Goal: Information Seeking & Learning: Learn about a topic

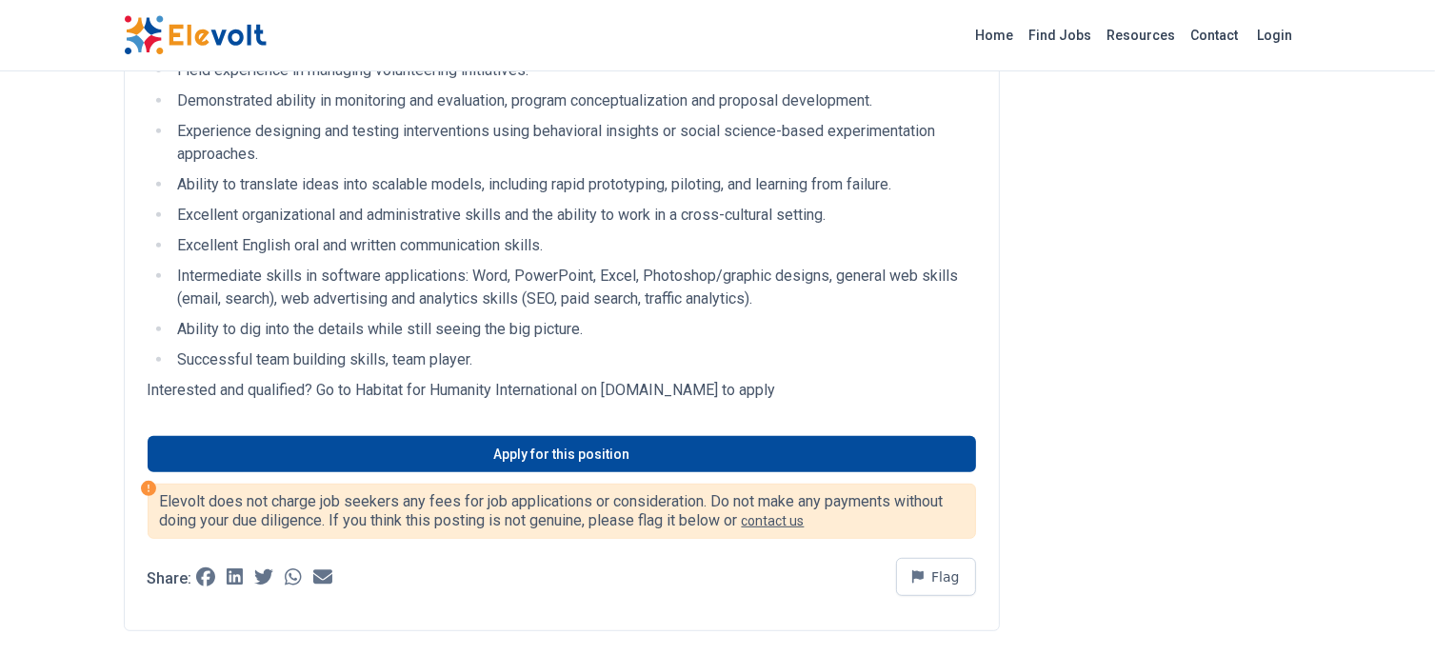
scroll to position [751, 0]
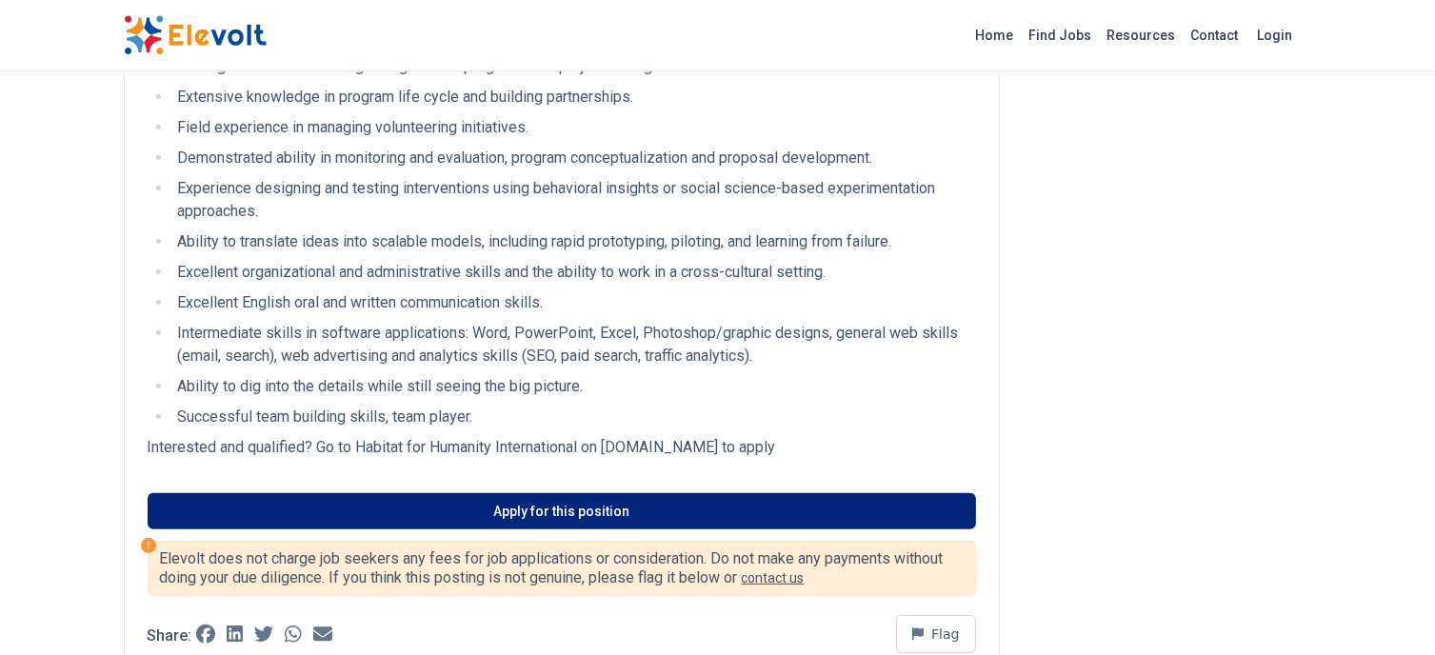
click at [598, 507] on link "Apply for this position" at bounding box center [562, 511] width 829 height 36
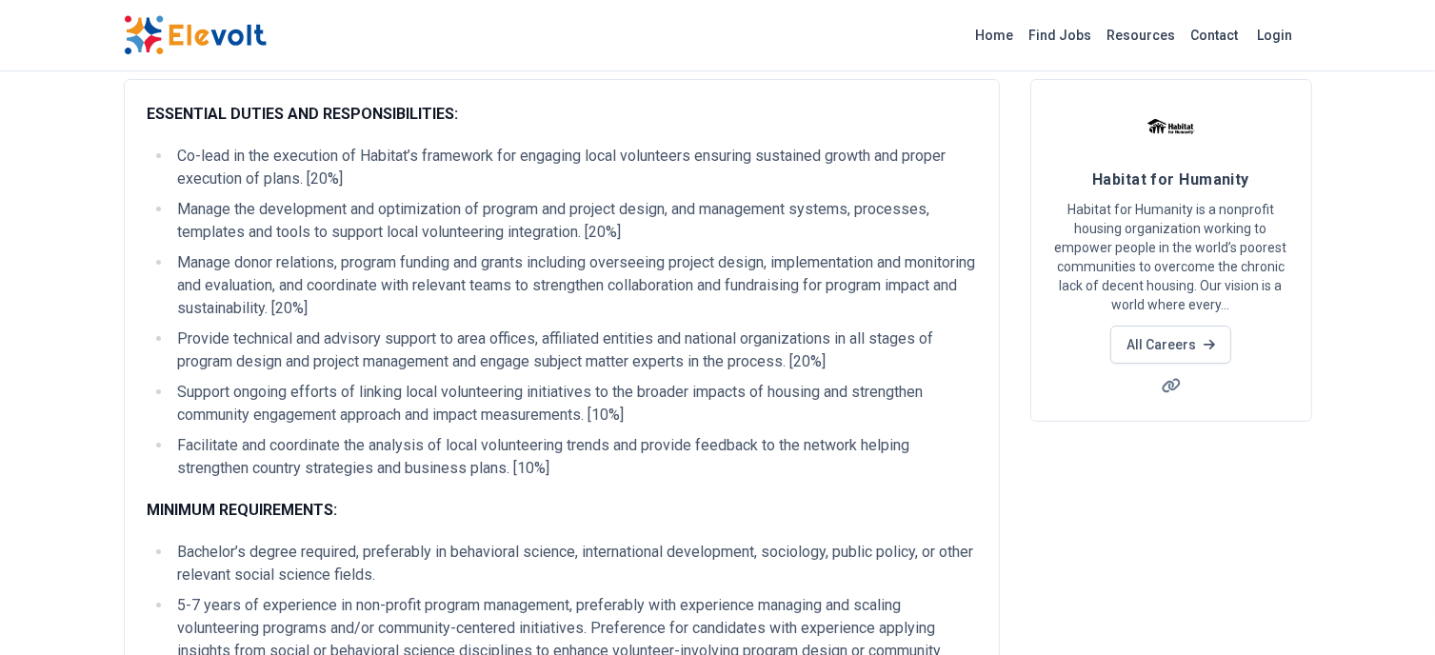
scroll to position [0, 0]
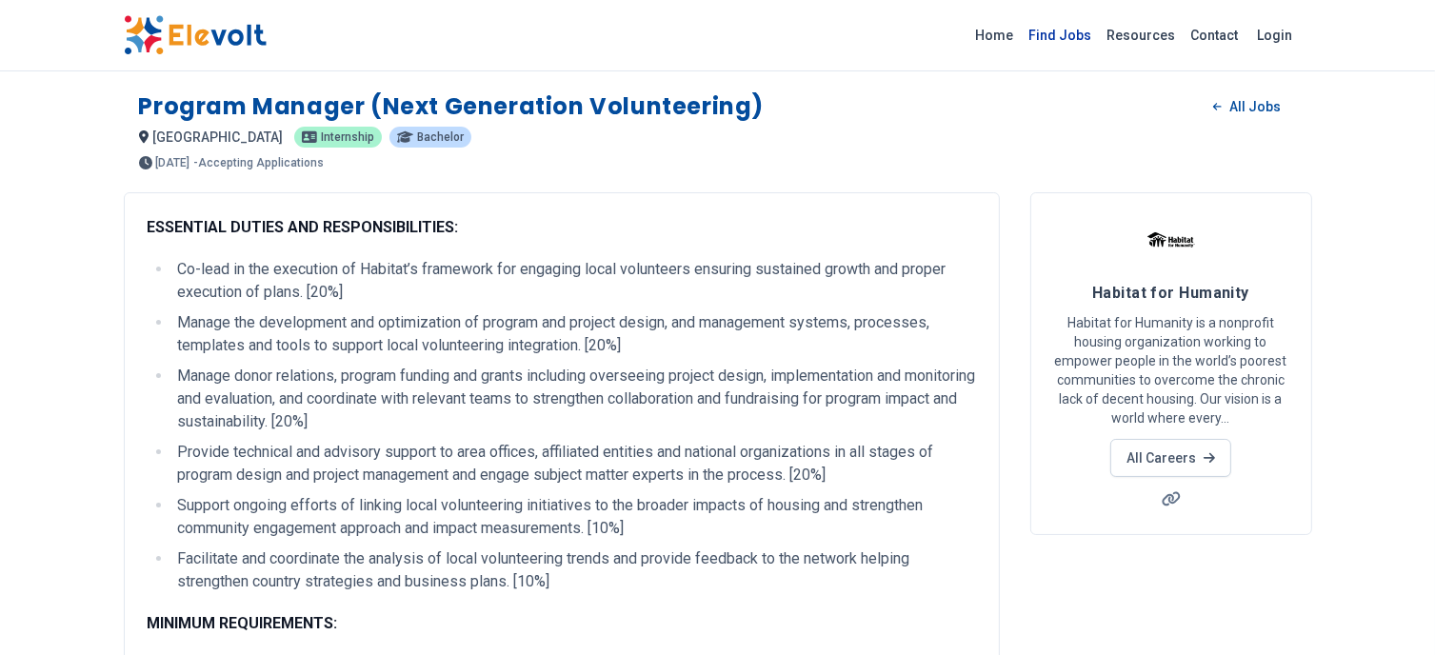
click at [1061, 30] on link "Find Jobs" at bounding box center [1061, 35] width 78 height 30
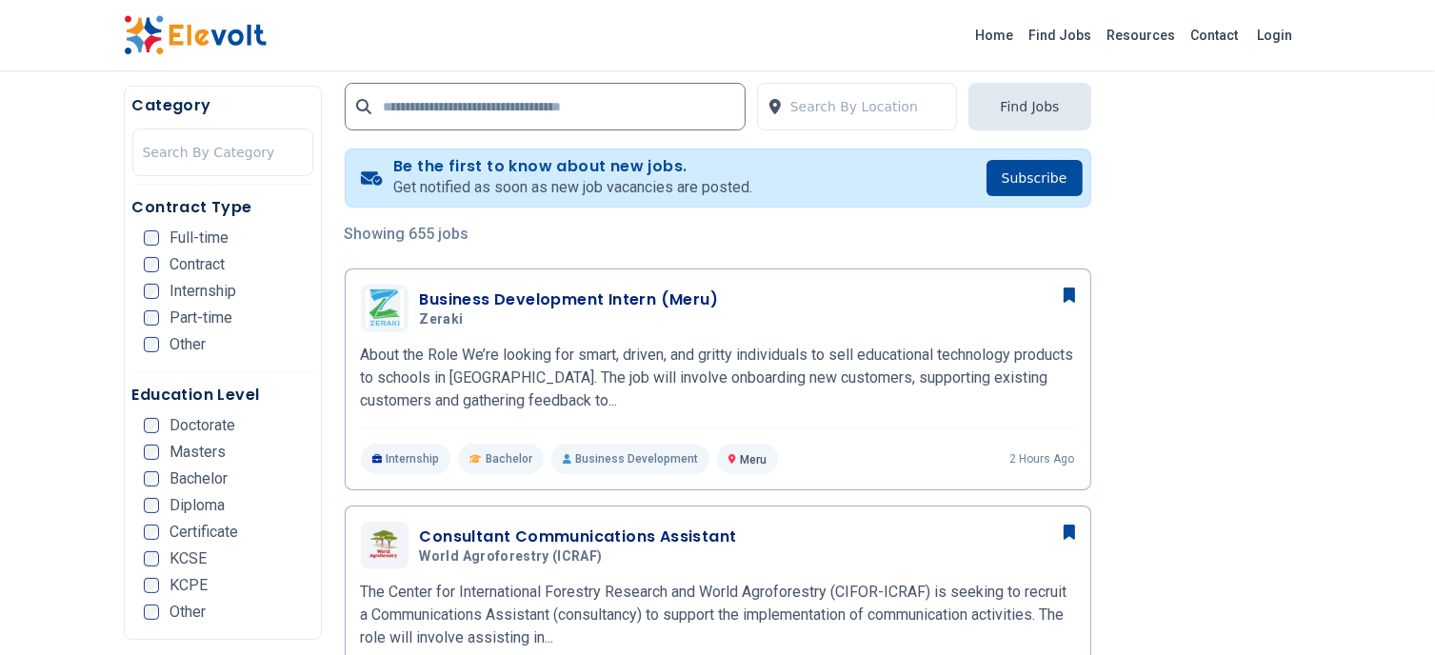
scroll to position [381, 0]
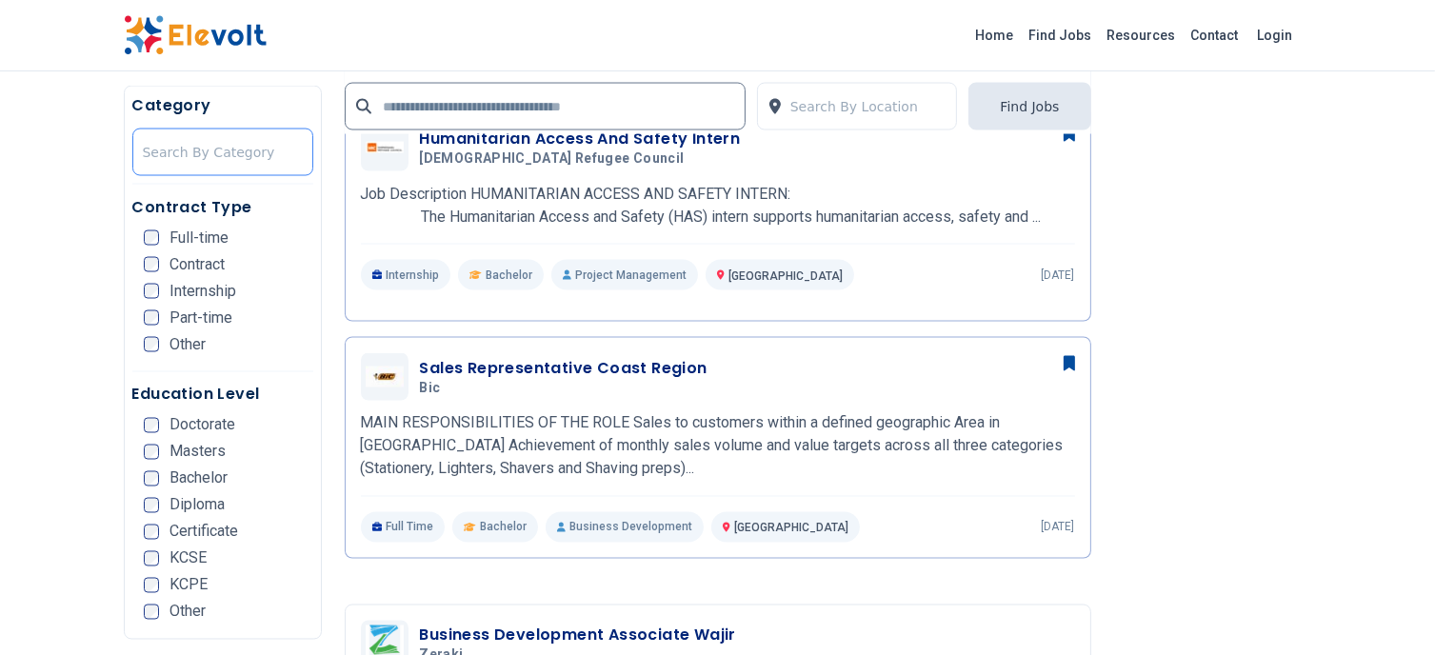
scroll to position [3188, 0]
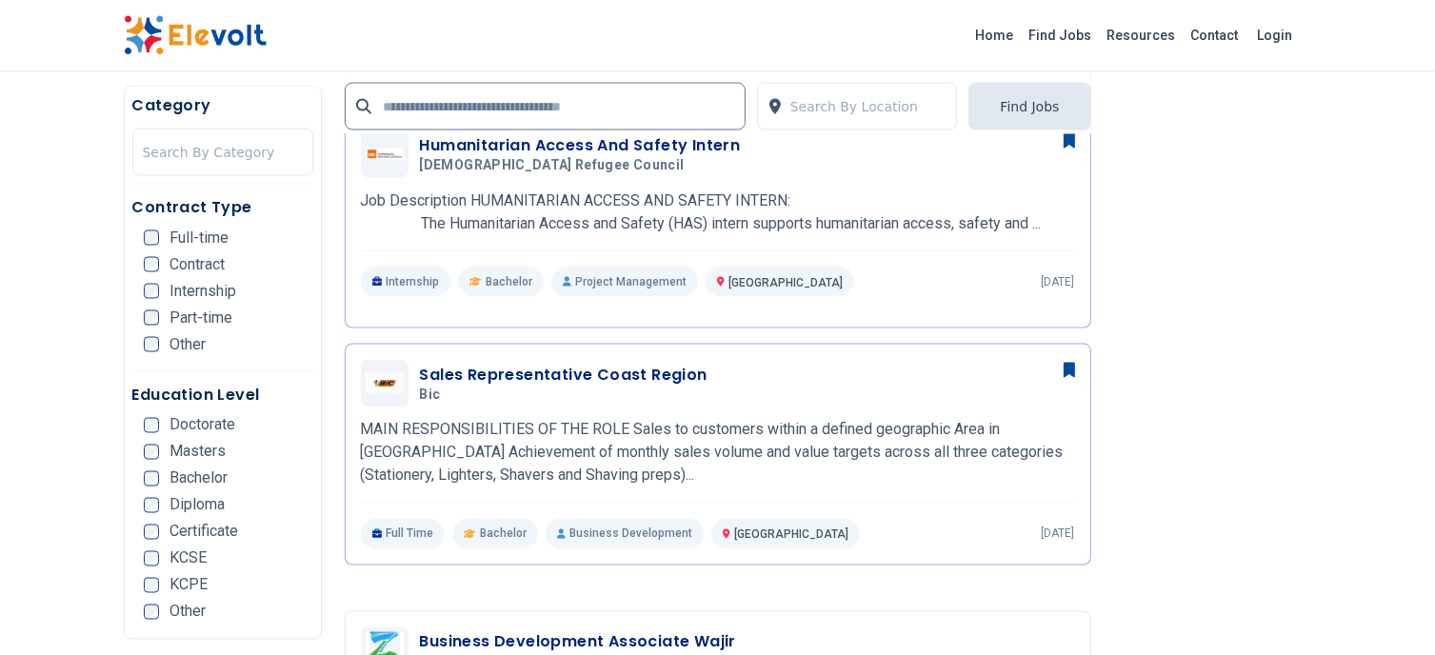
click at [162, 230] on div "Full-time" at bounding box center [187, 237] width 86 height 15
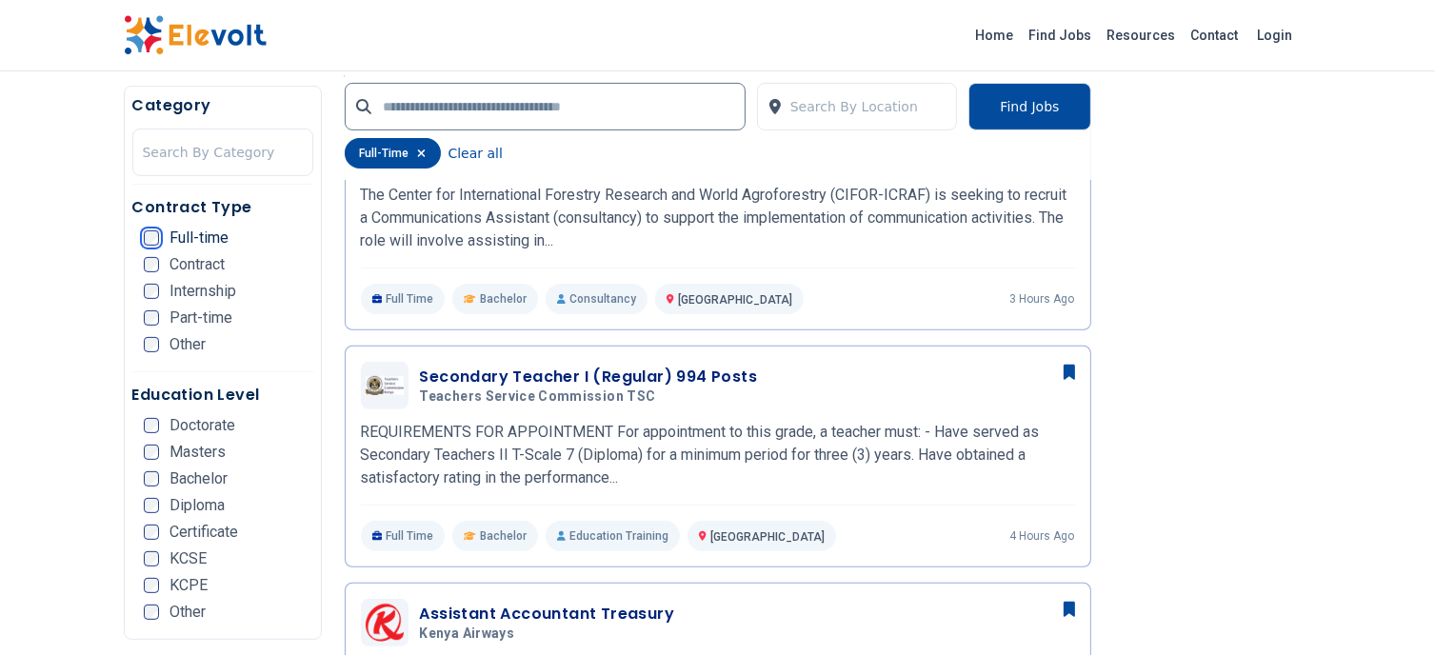
scroll to position [571, 0]
click at [160, 270] on div "Contract" at bounding box center [185, 264] width 82 height 15
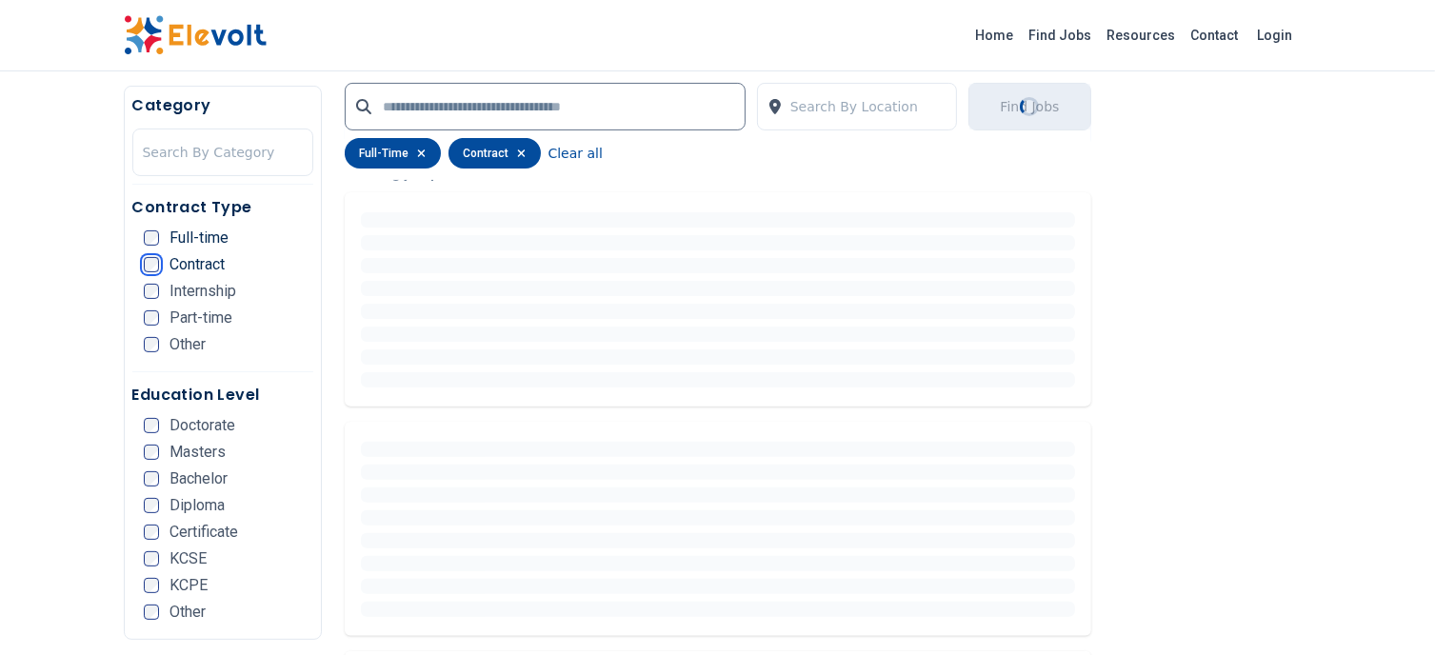
scroll to position [476, 0]
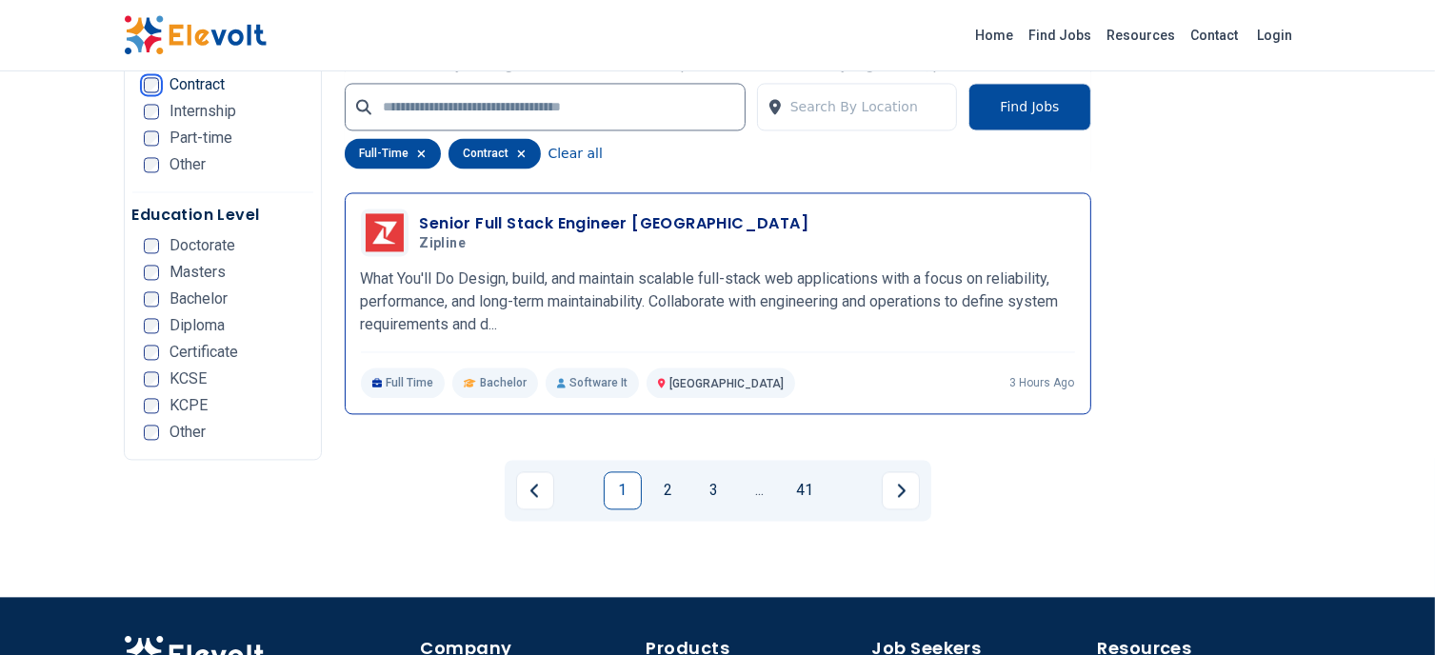
scroll to position [4095, 0]
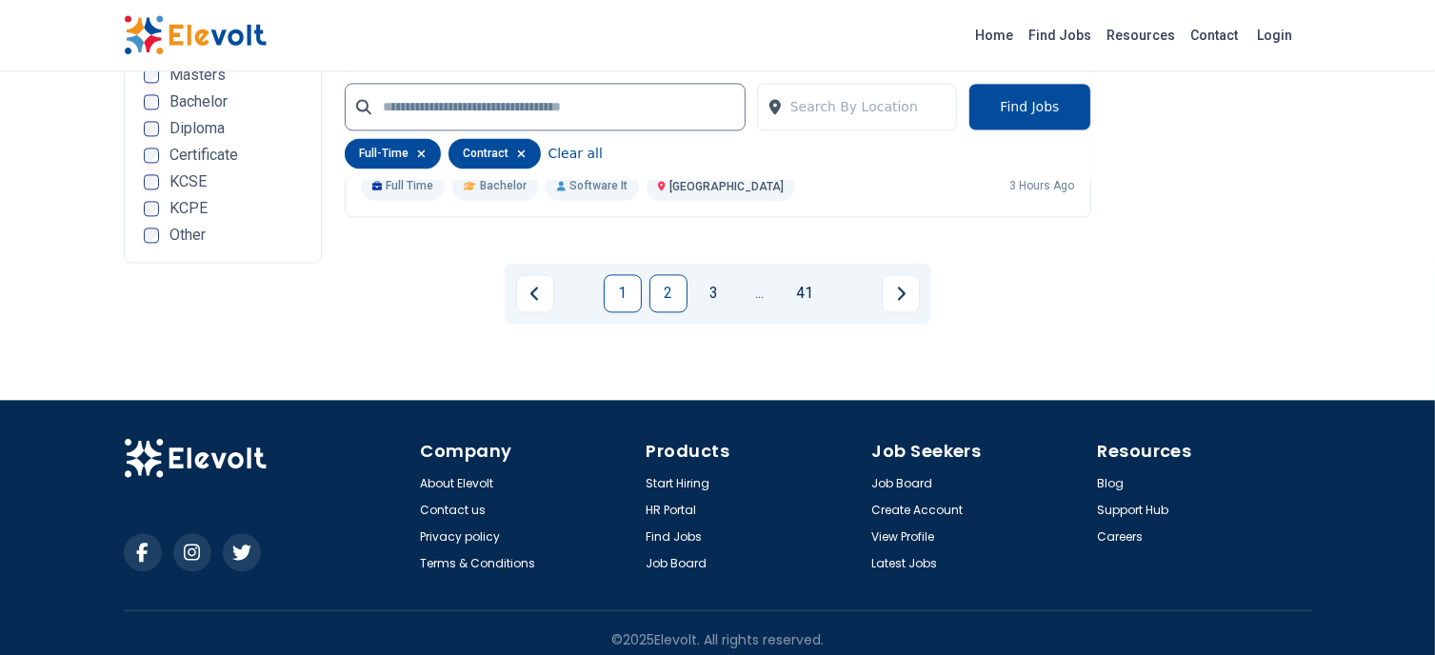
click at [665, 289] on link "2" at bounding box center [668, 293] width 38 height 38
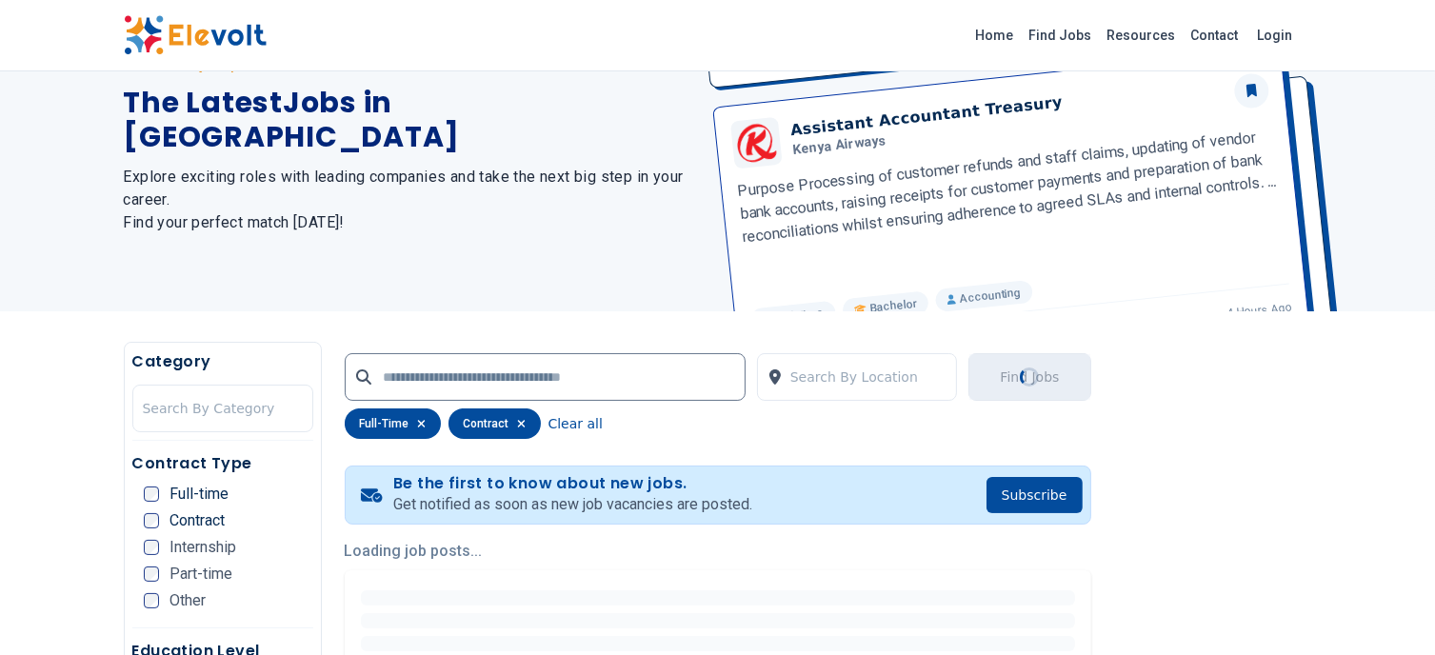
scroll to position [470, 0]
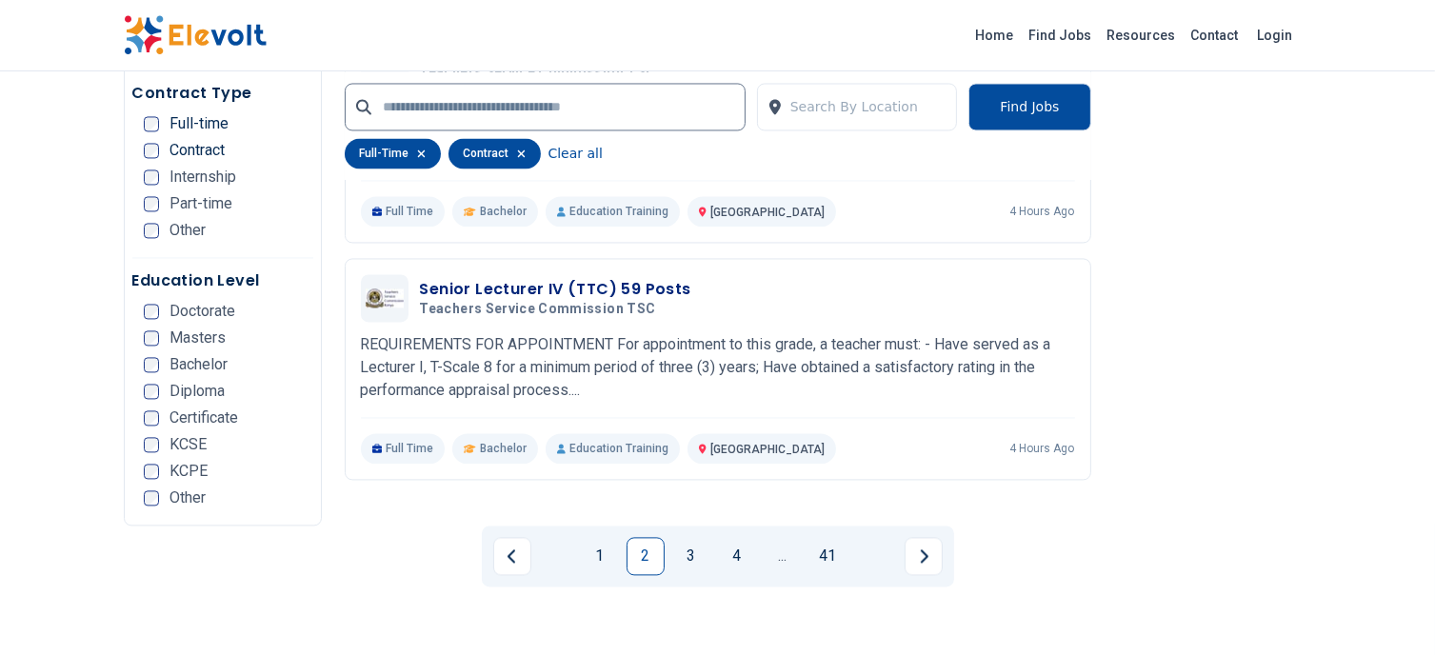
scroll to position [3809, 0]
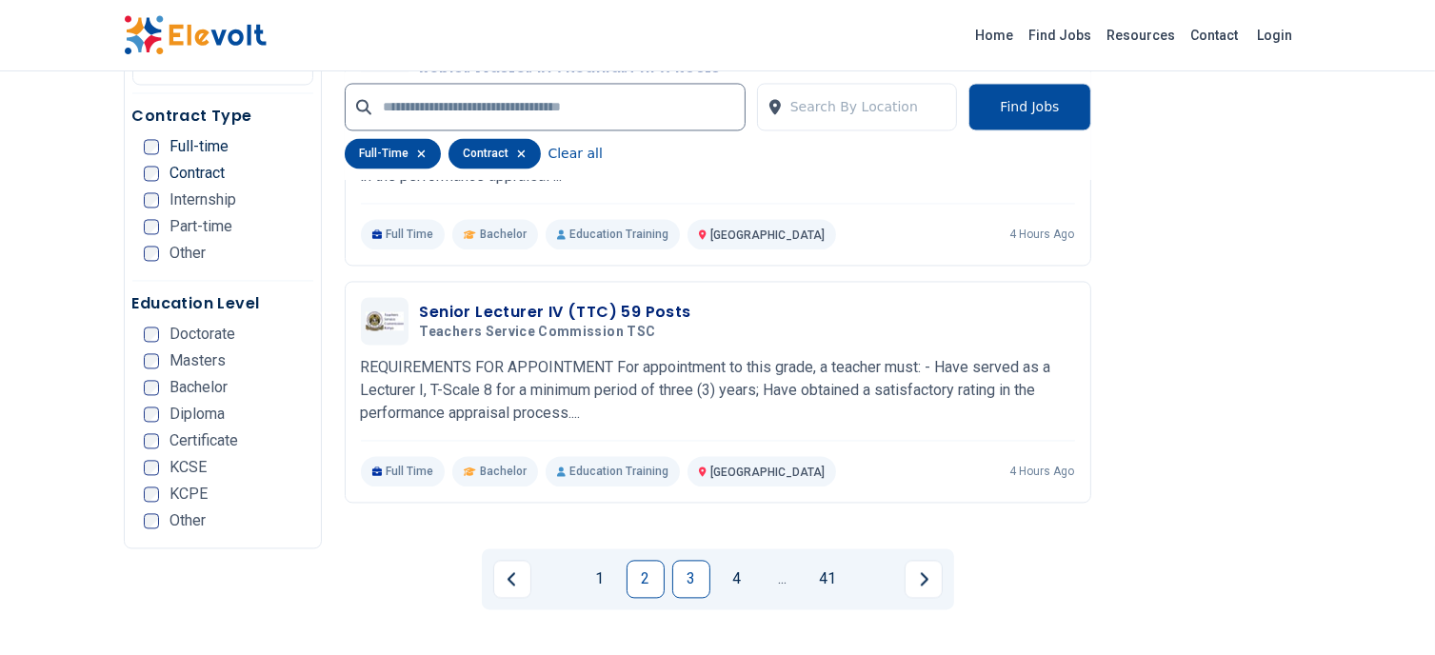
click at [689, 584] on link "3" at bounding box center [691, 579] width 38 height 38
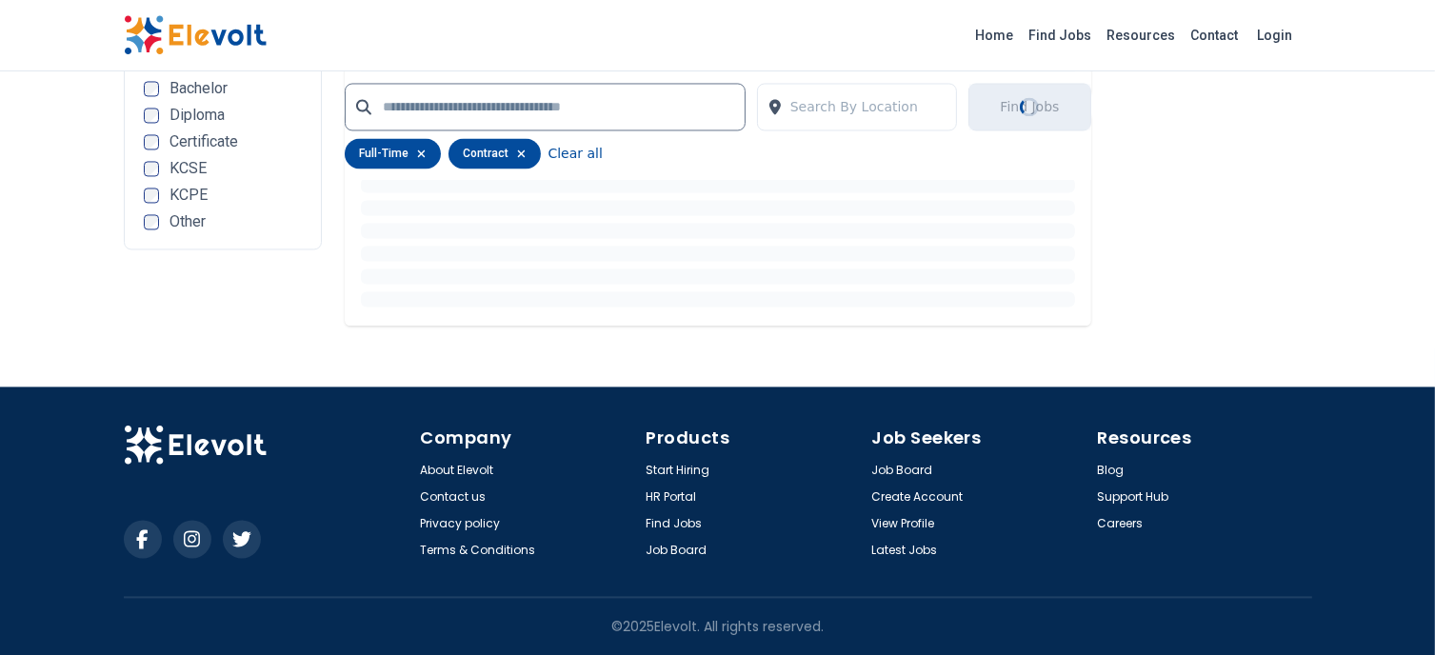
click at [689, 584] on div "Company About Elevolt Contact us Privacy policy Terms & Conditions Products Sta…" at bounding box center [718, 492] width 1188 height 210
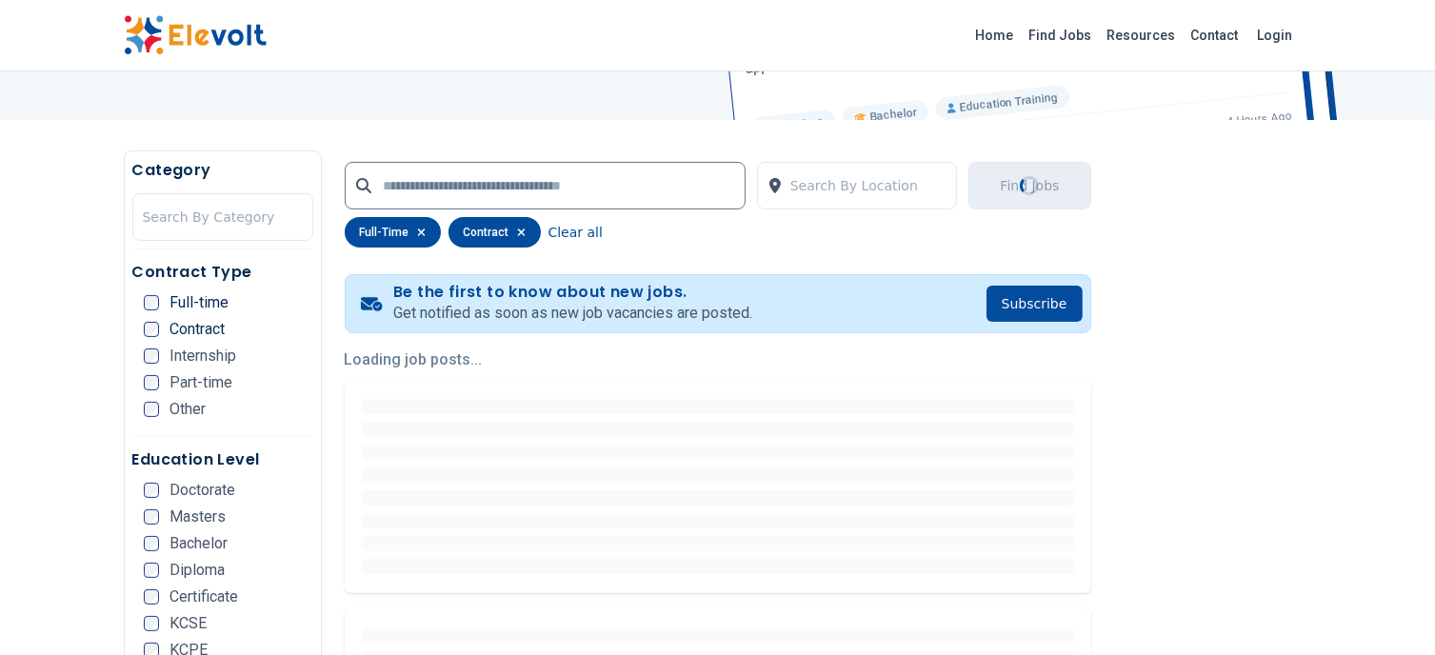
scroll to position [286, 0]
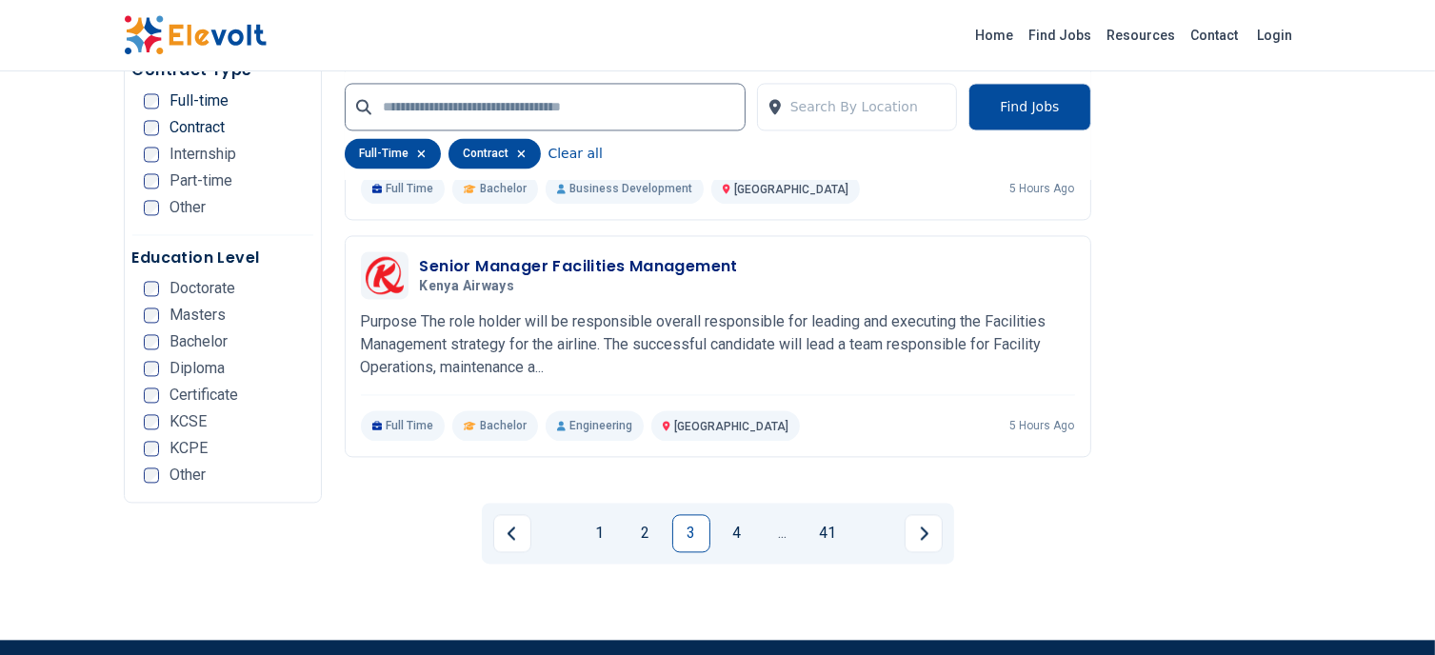
scroll to position [4000, 0]
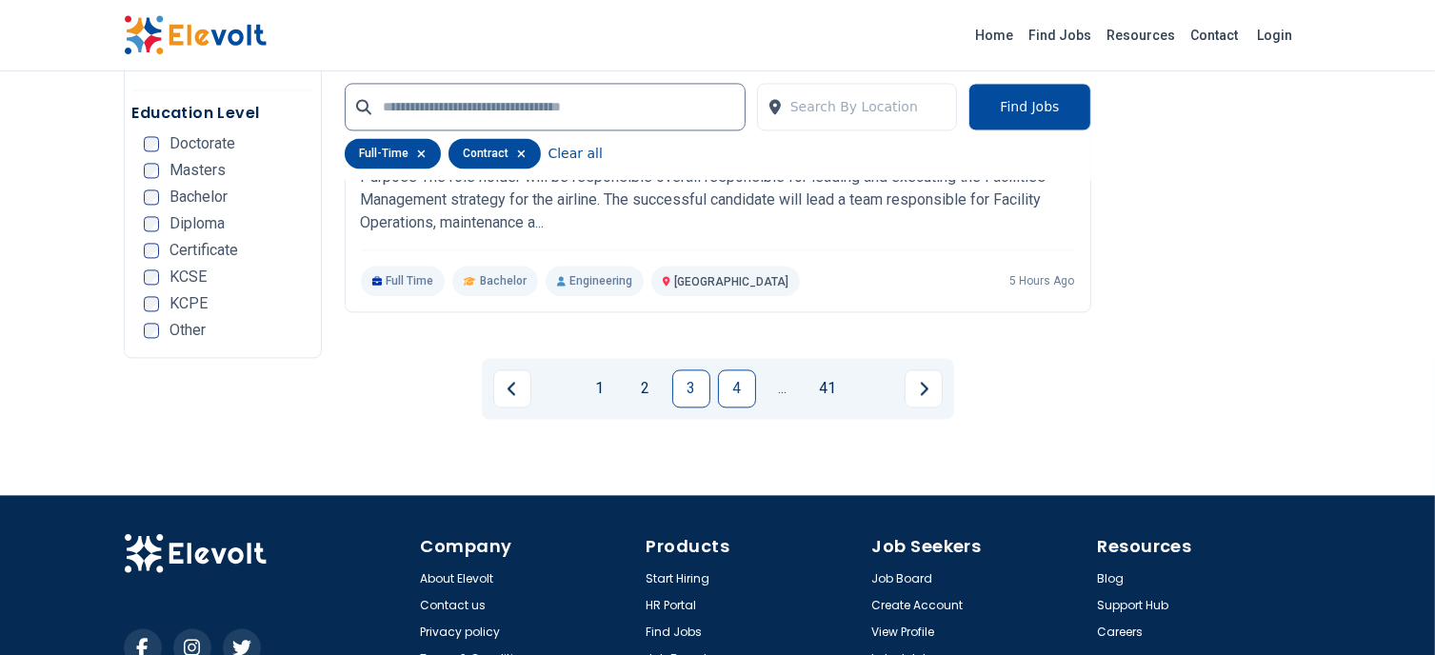
click at [744, 382] on link "4" at bounding box center [737, 389] width 38 height 38
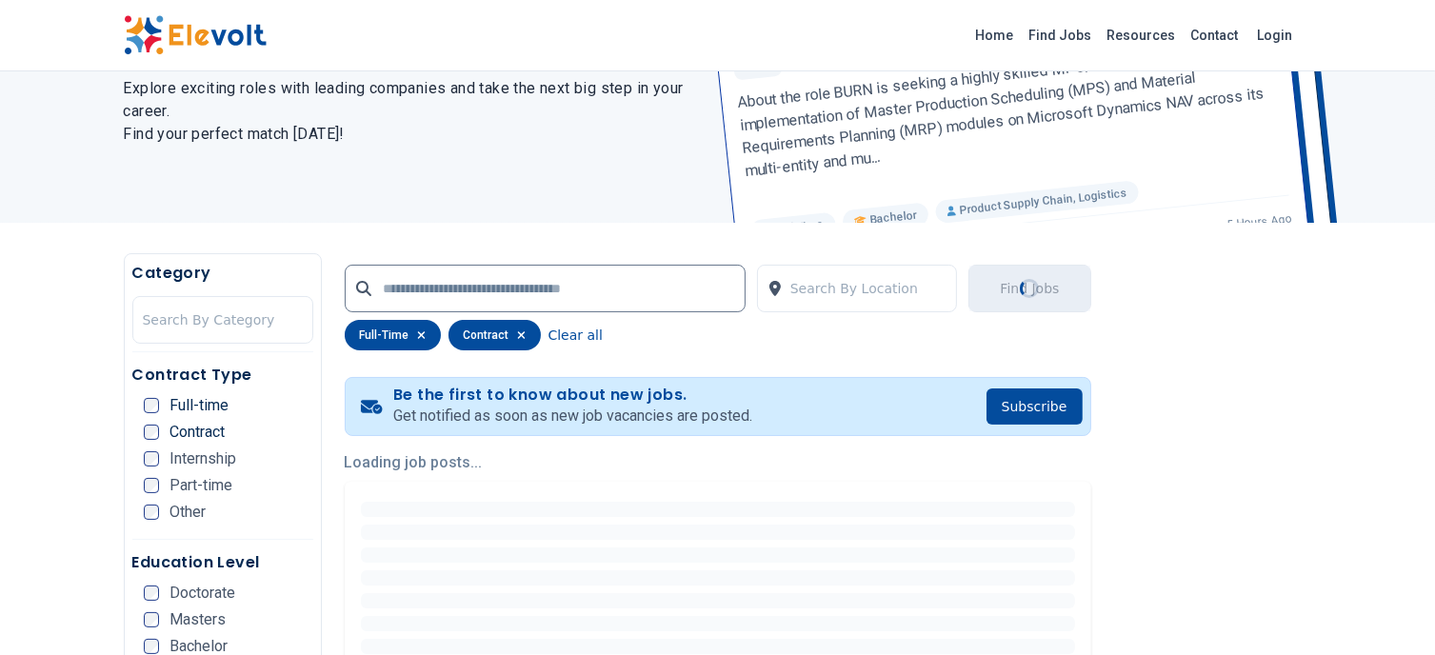
scroll to position [286, 0]
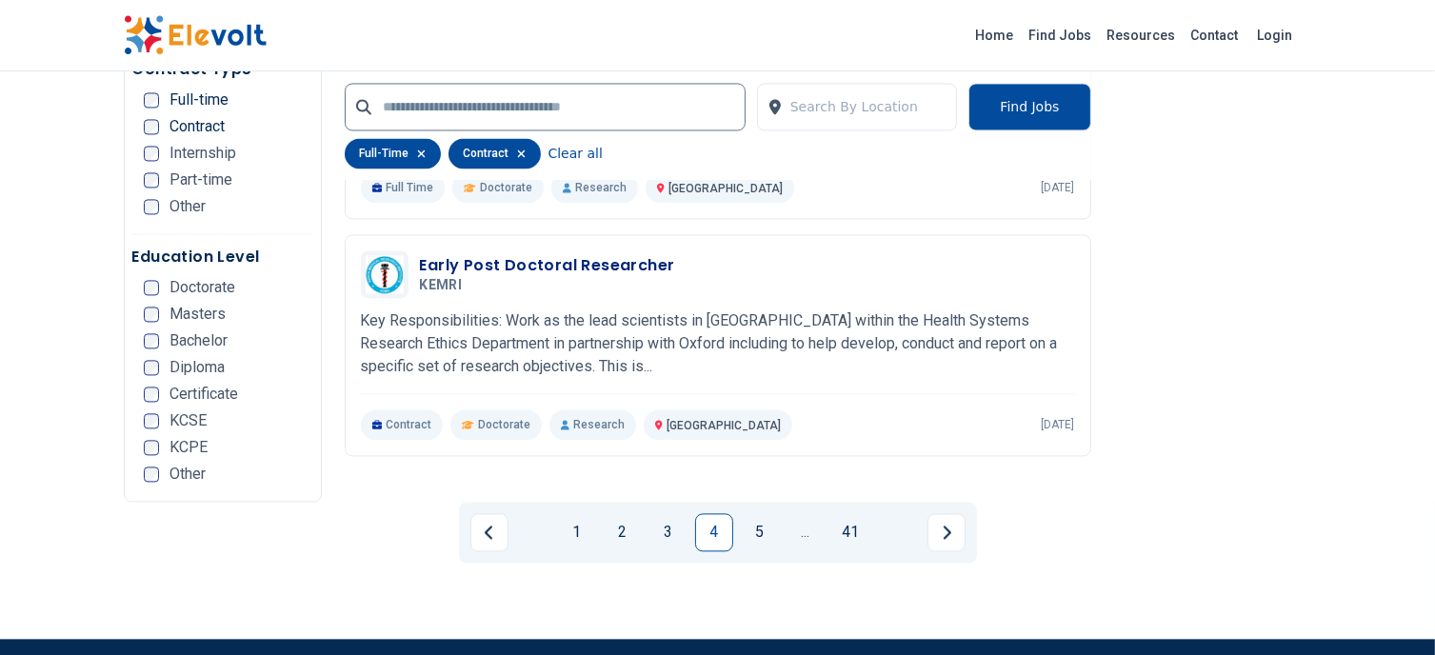
scroll to position [4000, 0]
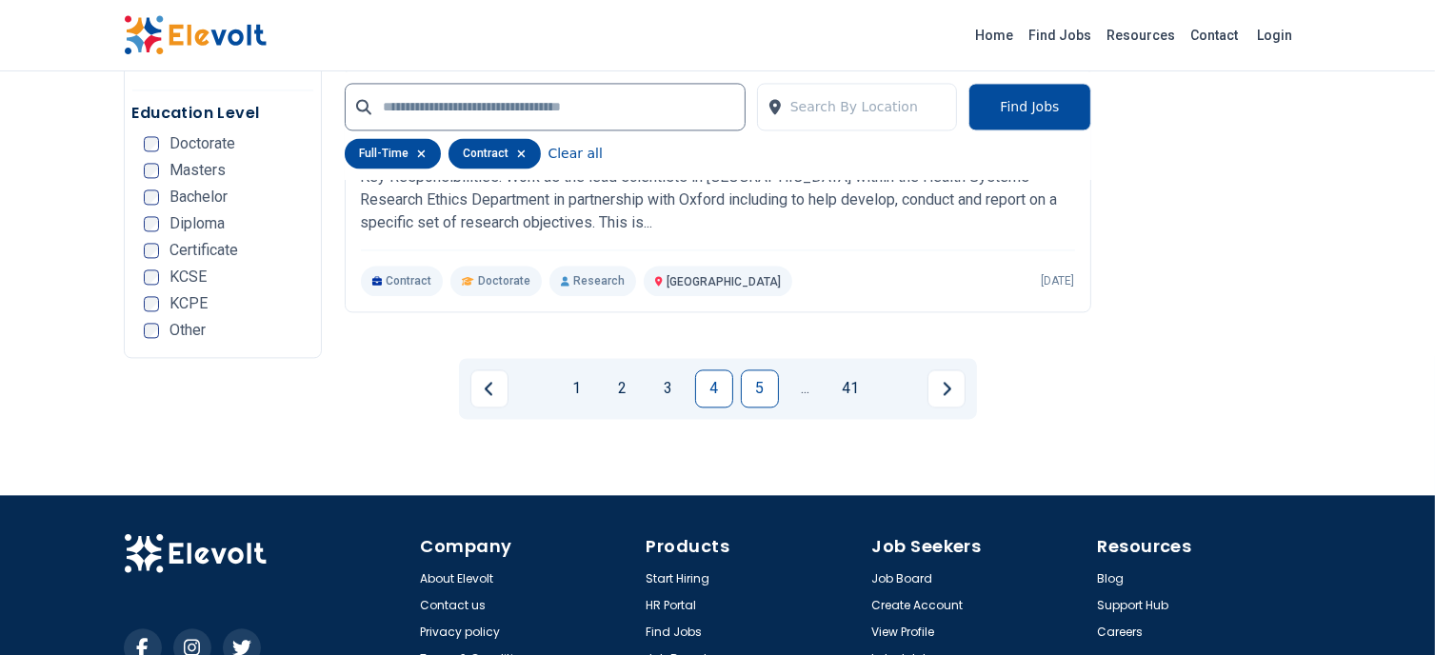
click at [768, 378] on link "5" at bounding box center [760, 389] width 38 height 38
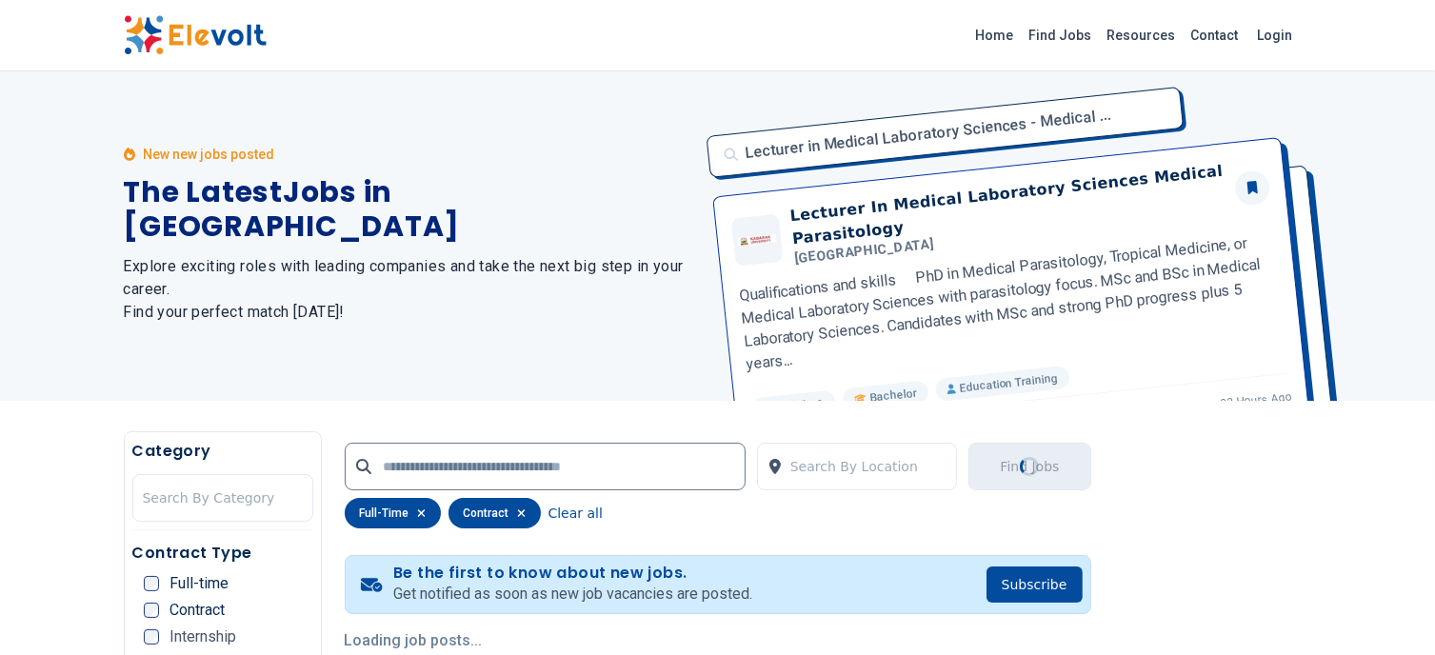
scroll to position [0, 0]
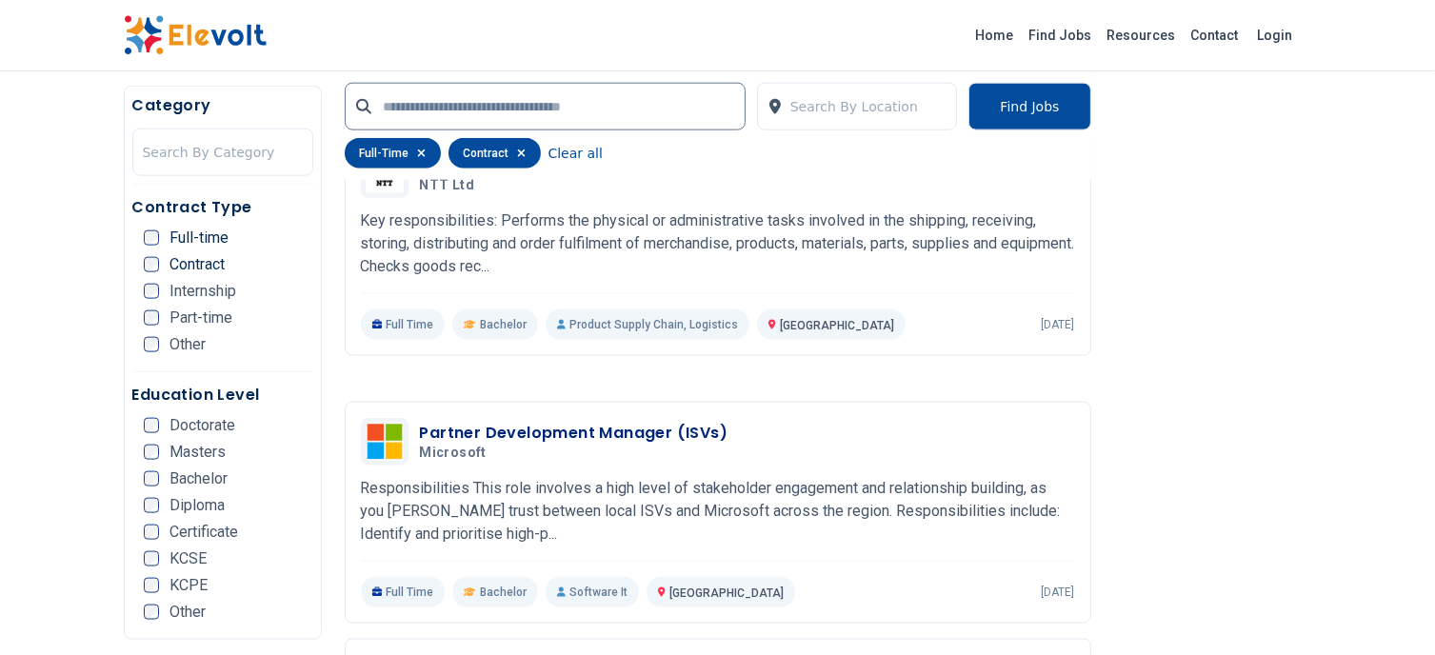
scroll to position [2476, 0]
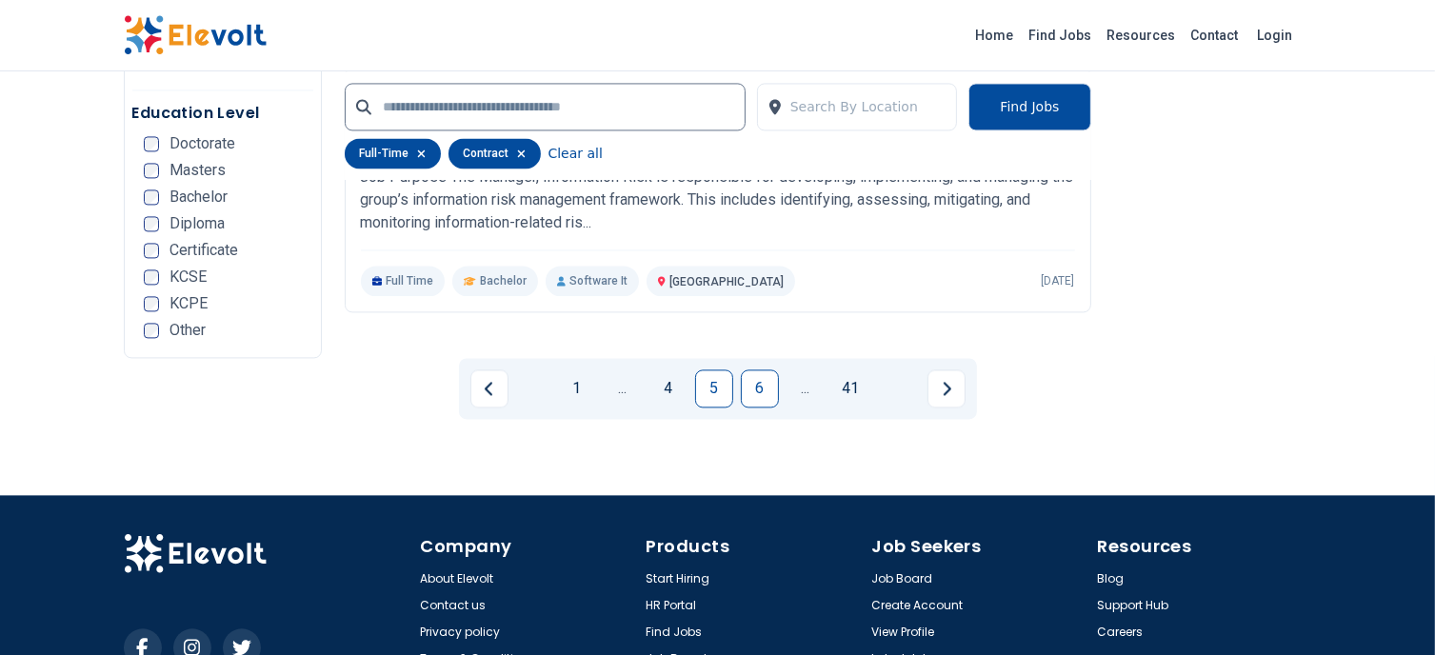
click at [769, 391] on link "6" at bounding box center [760, 389] width 38 height 38
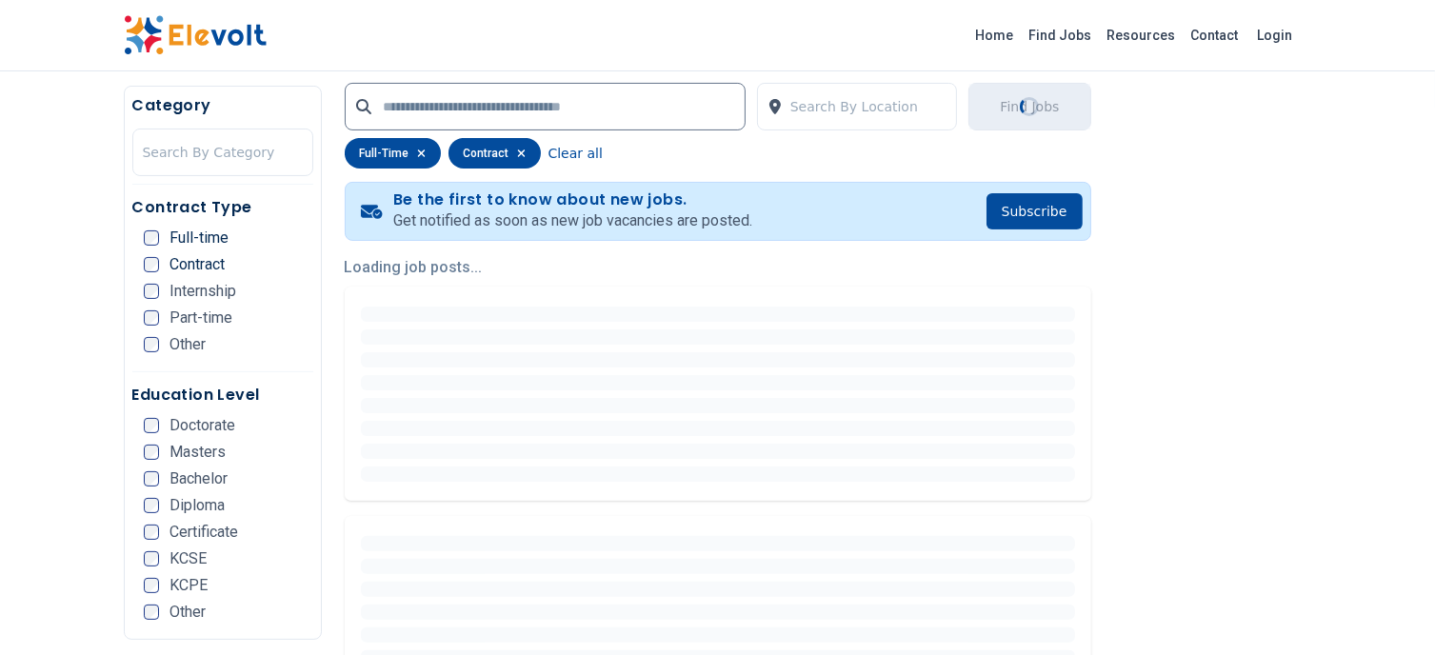
scroll to position [381, 0]
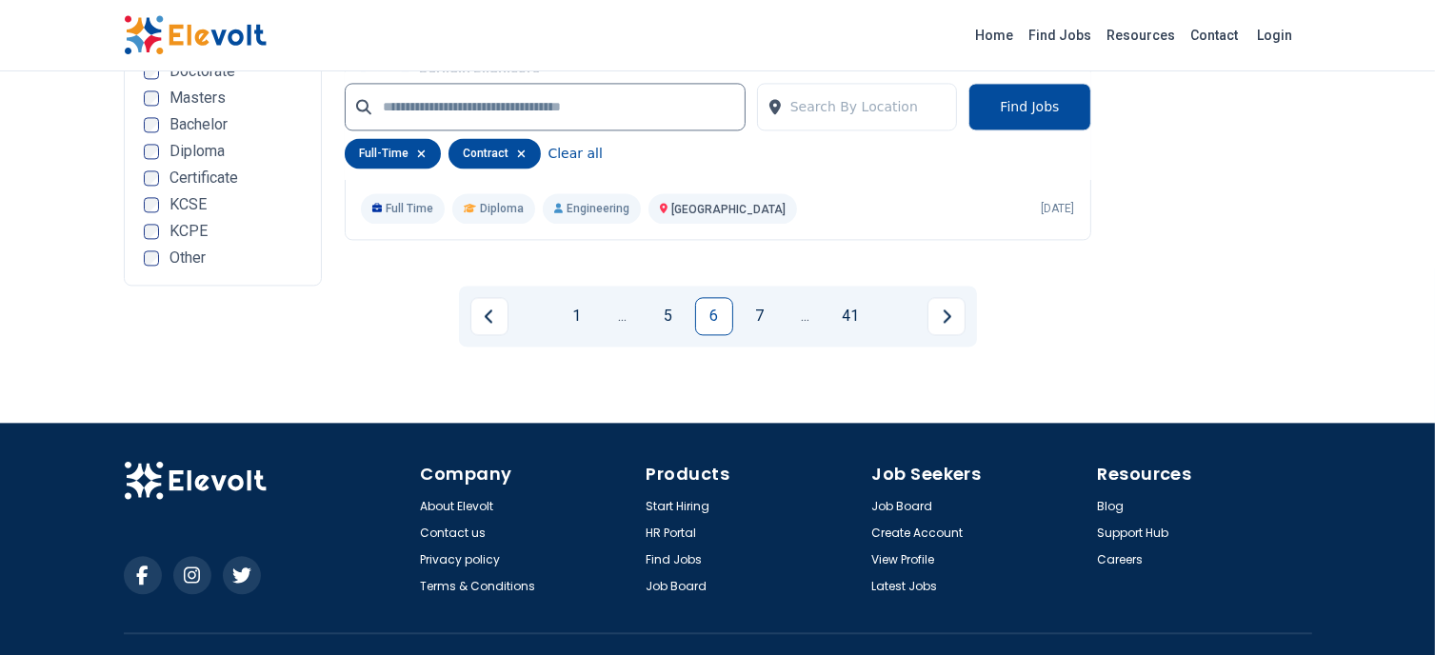
scroll to position [4095, 0]
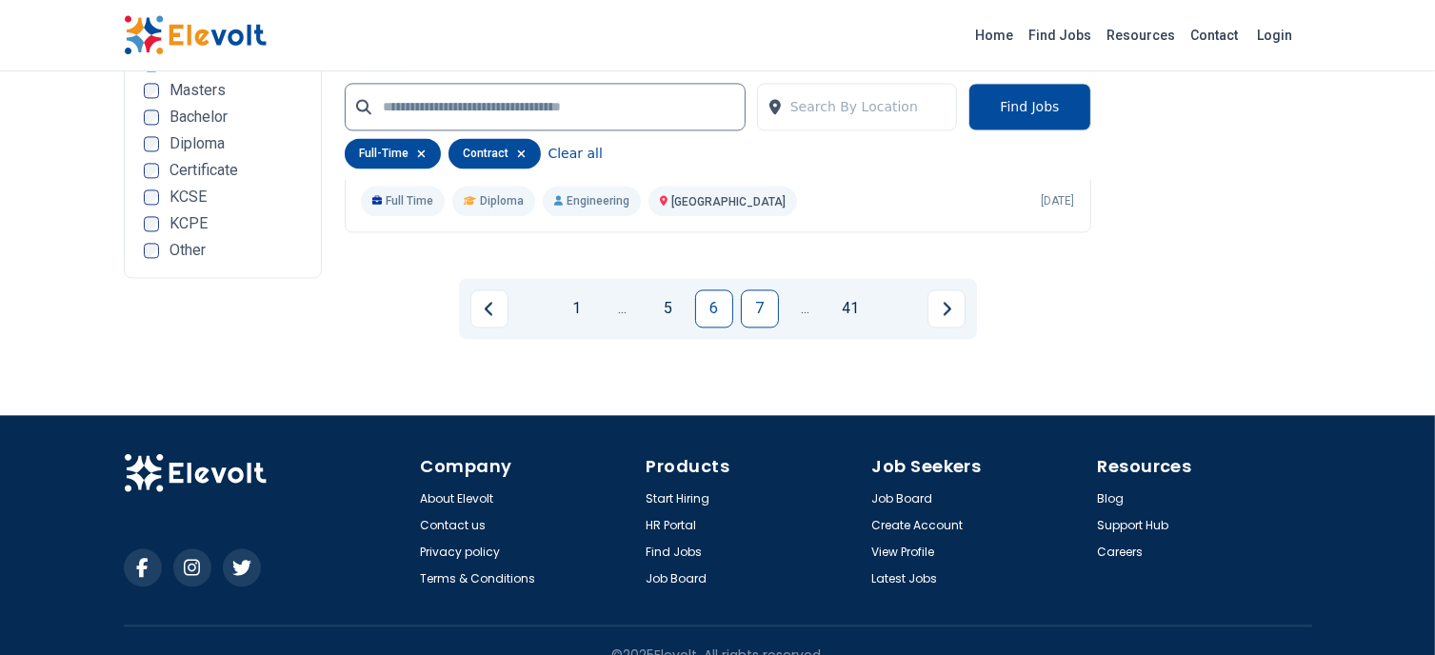
click at [768, 290] on link "7" at bounding box center [760, 309] width 38 height 38
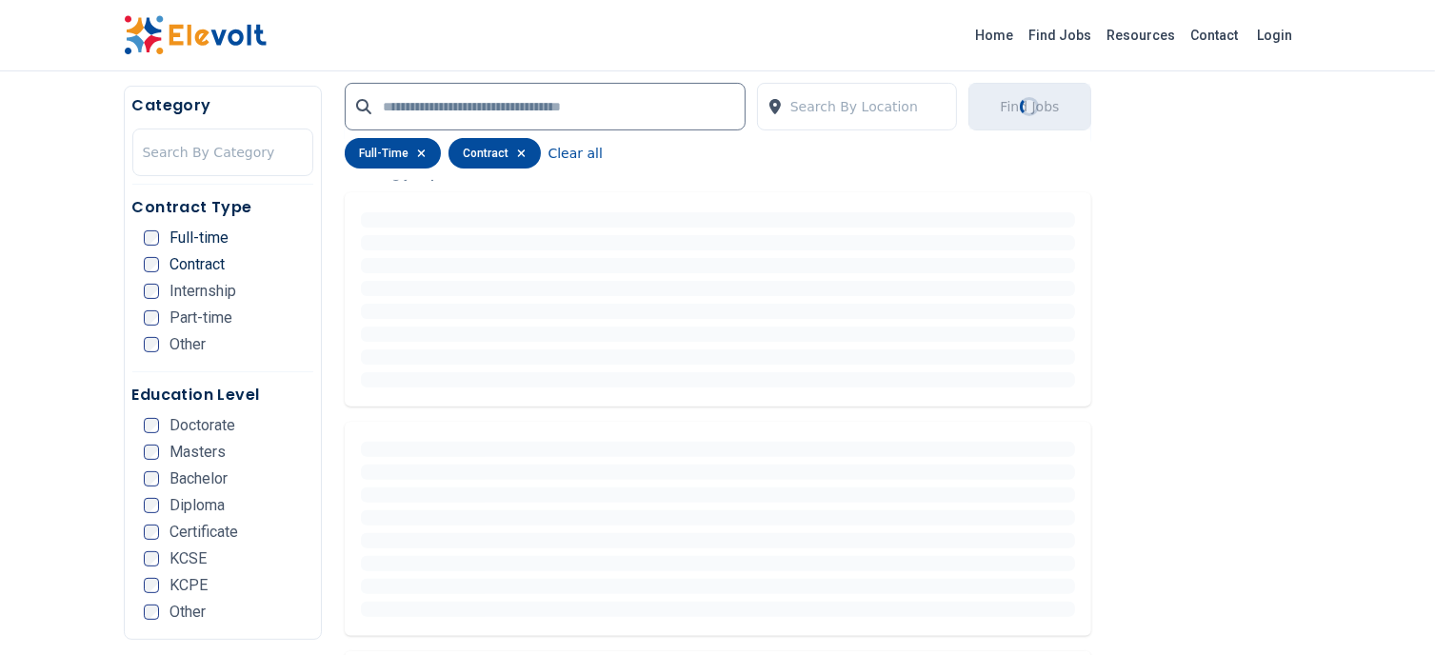
scroll to position [571, 0]
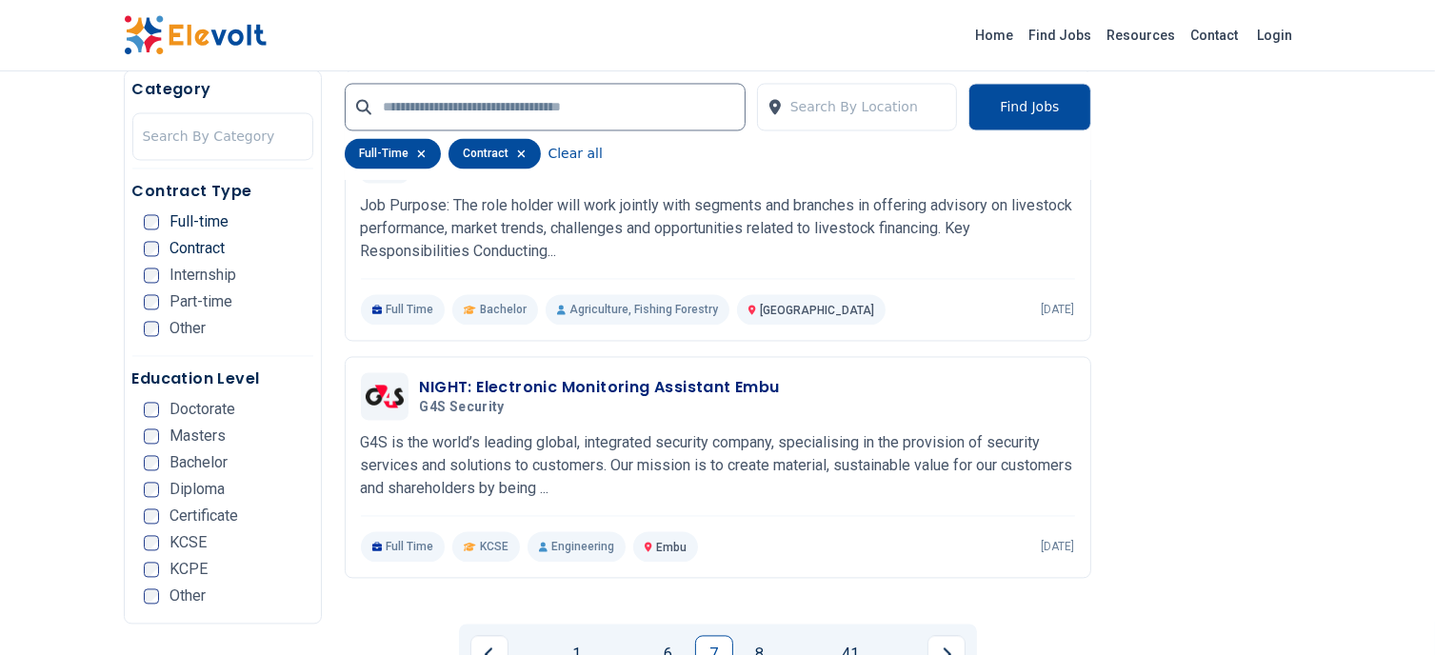
scroll to position [3809, 0]
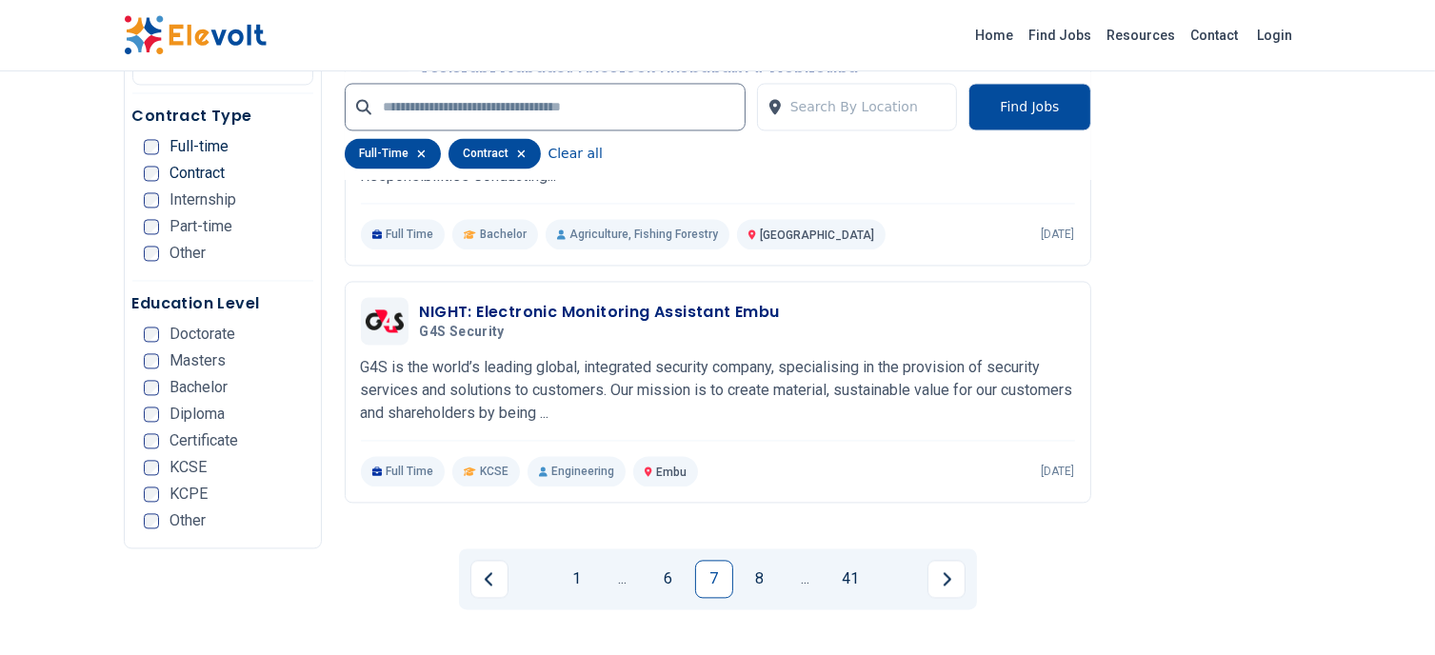
click at [764, 589] on div "1 ... 6 7 8 ... 41" at bounding box center [718, 579] width 518 height 61
click at [758, 574] on link "8" at bounding box center [760, 579] width 38 height 38
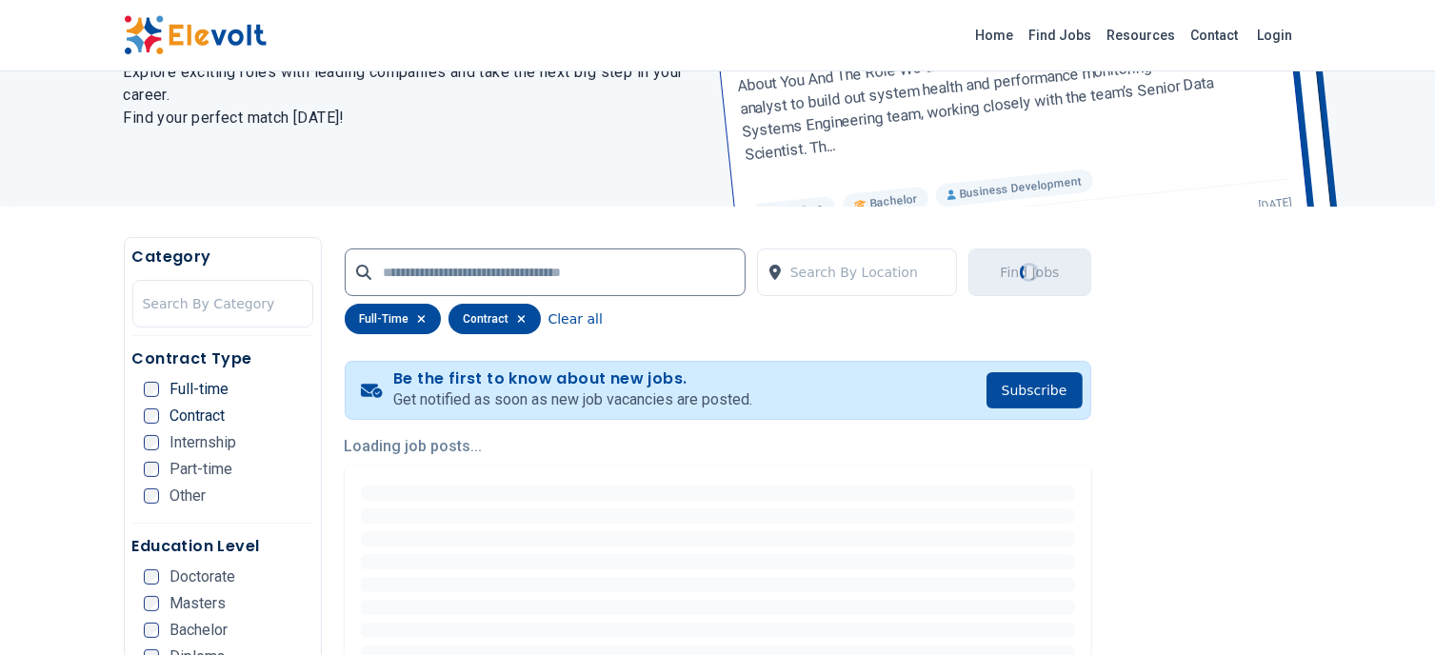
scroll to position [411, 0]
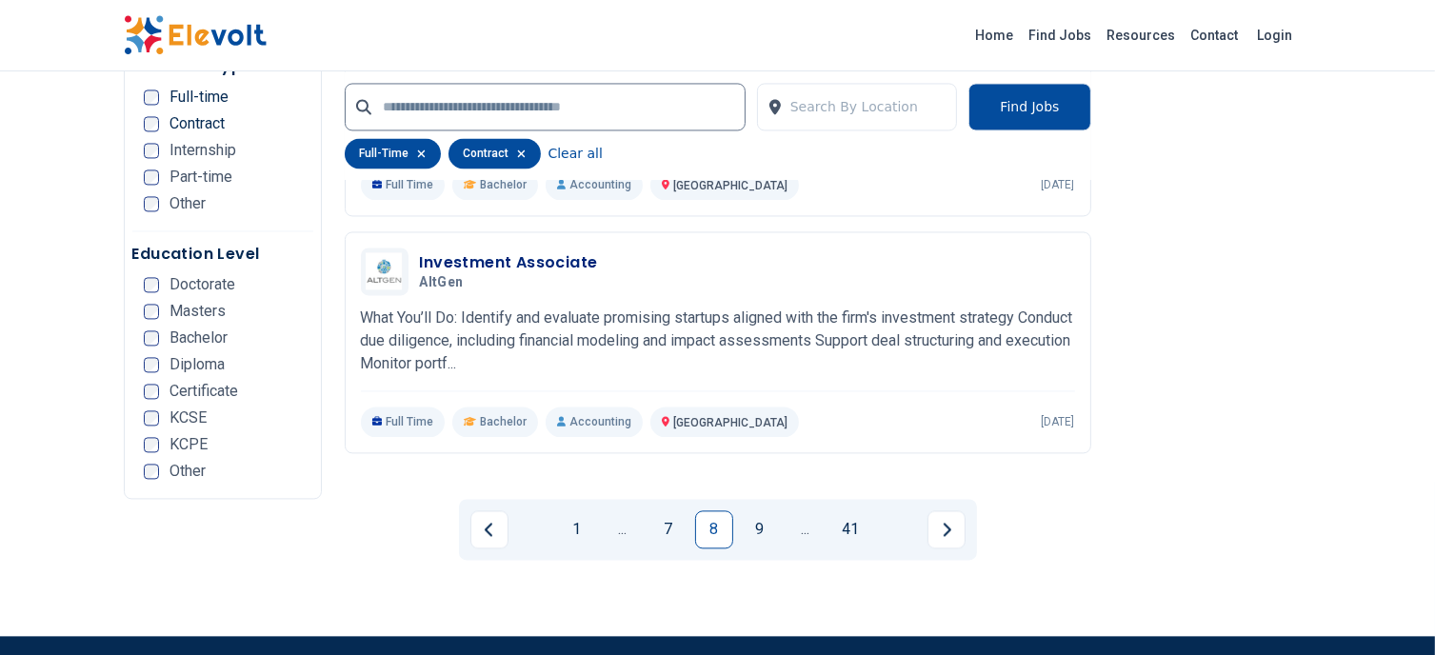
scroll to position [3809, 0]
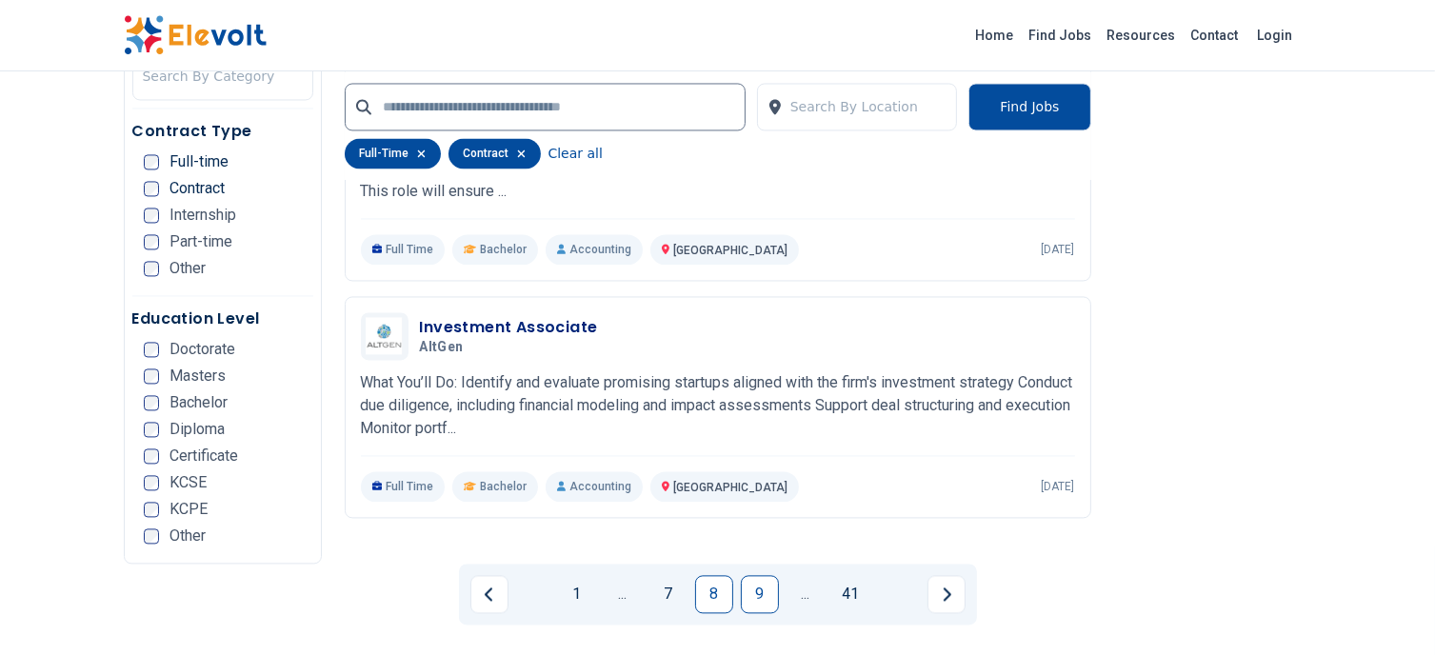
click at [763, 575] on link "9" at bounding box center [760, 594] width 38 height 38
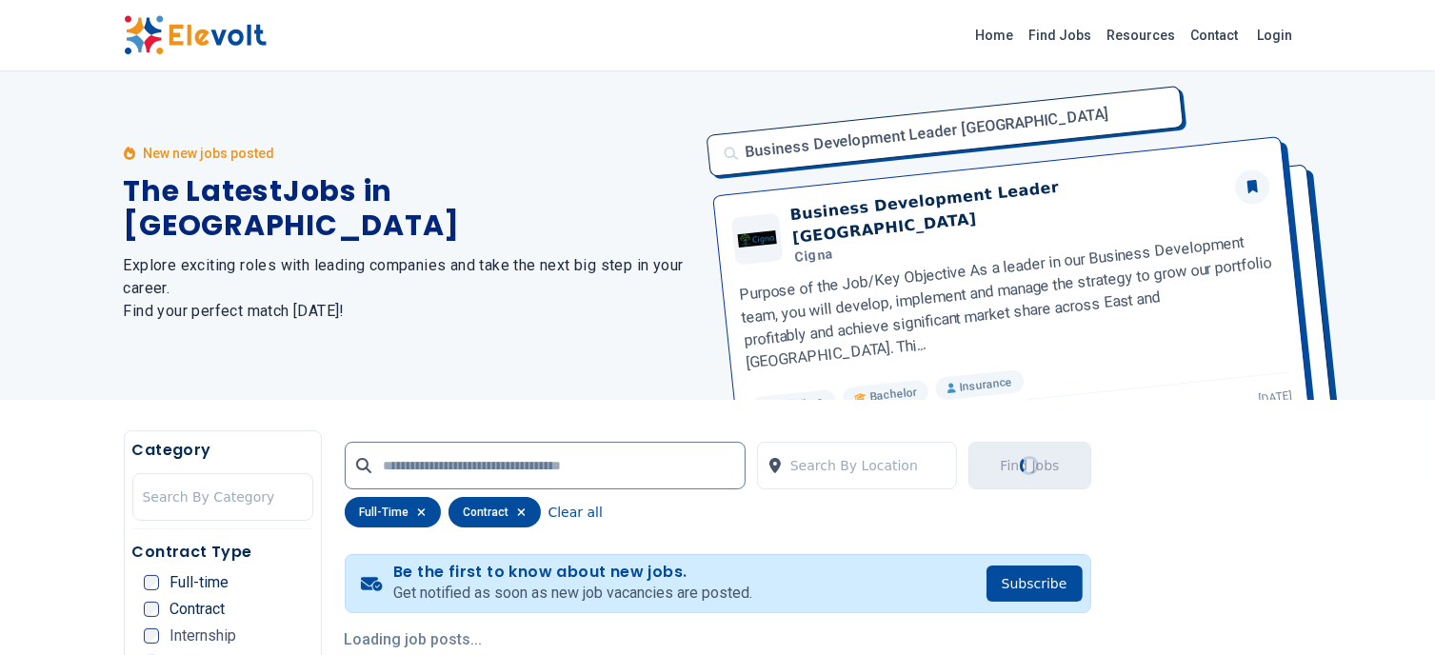
scroll to position [0, 0]
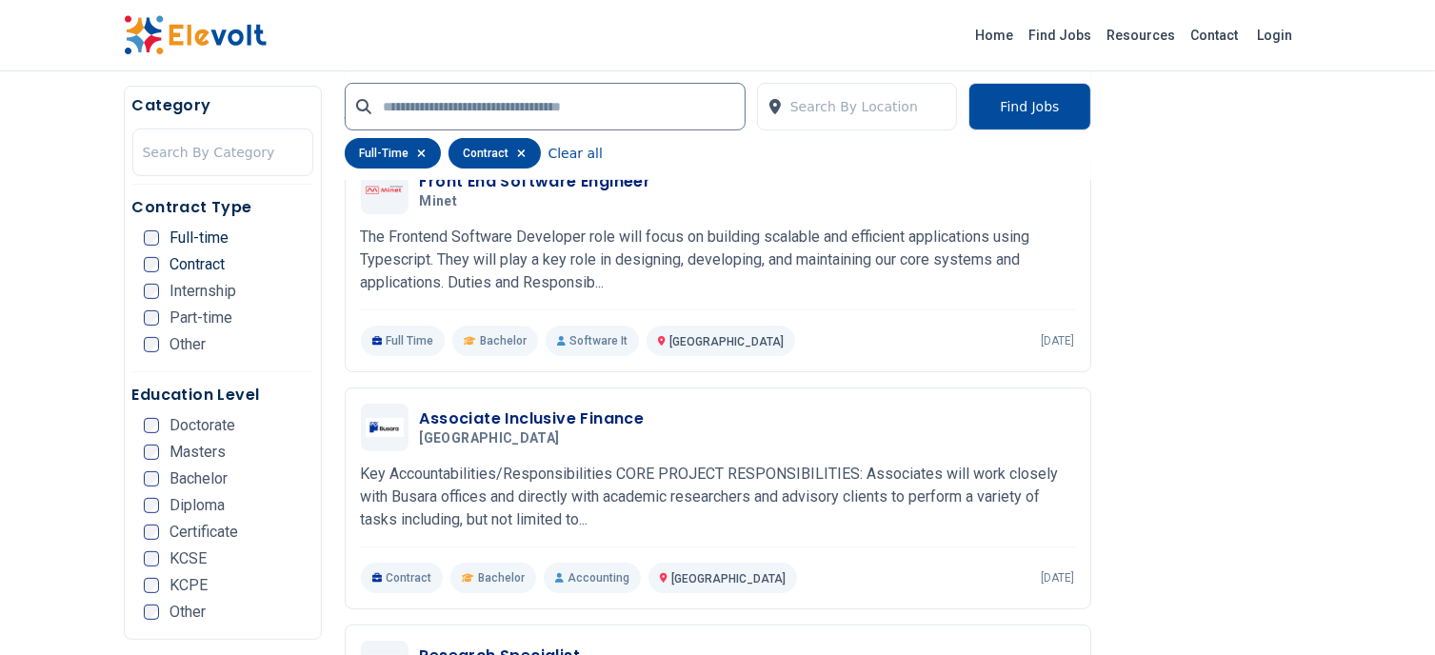
scroll to position [667, 0]
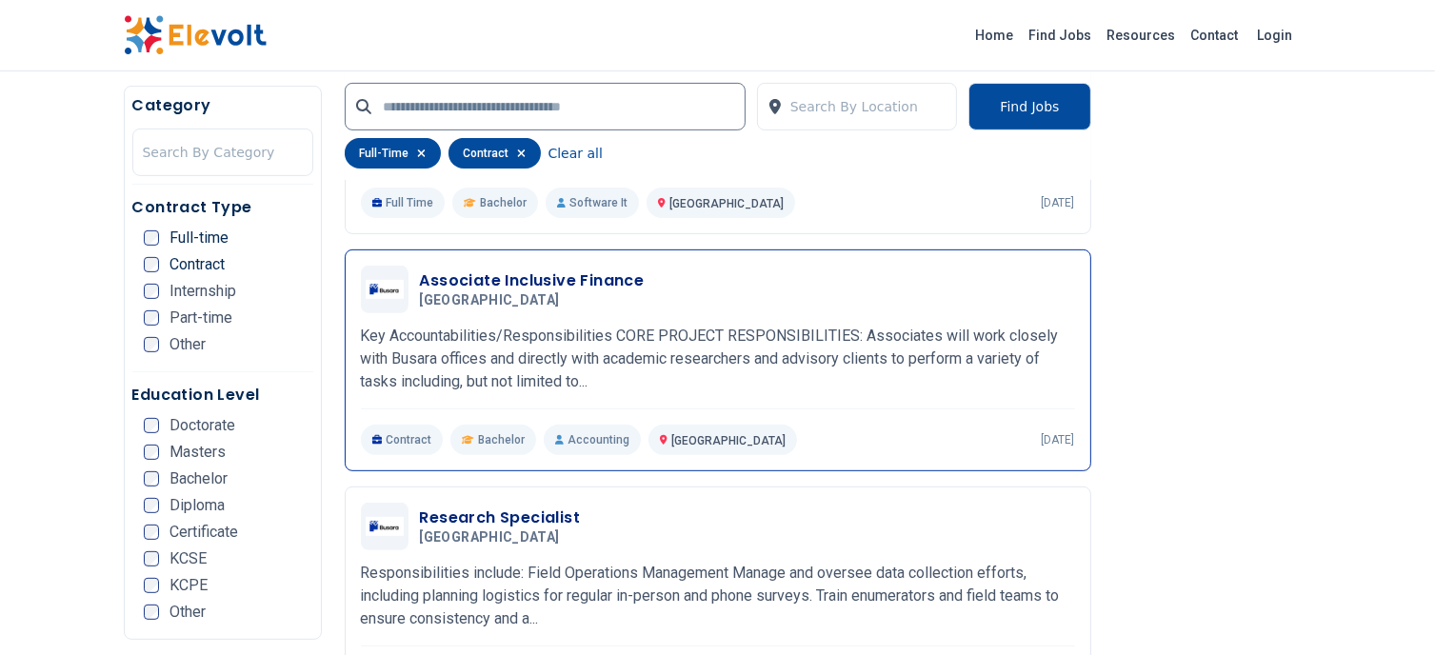
click at [655, 301] on div "Associate Inclusive Finance Busara Center 08/07/2025 09/06/2025" at bounding box center [747, 290] width 655 height 40
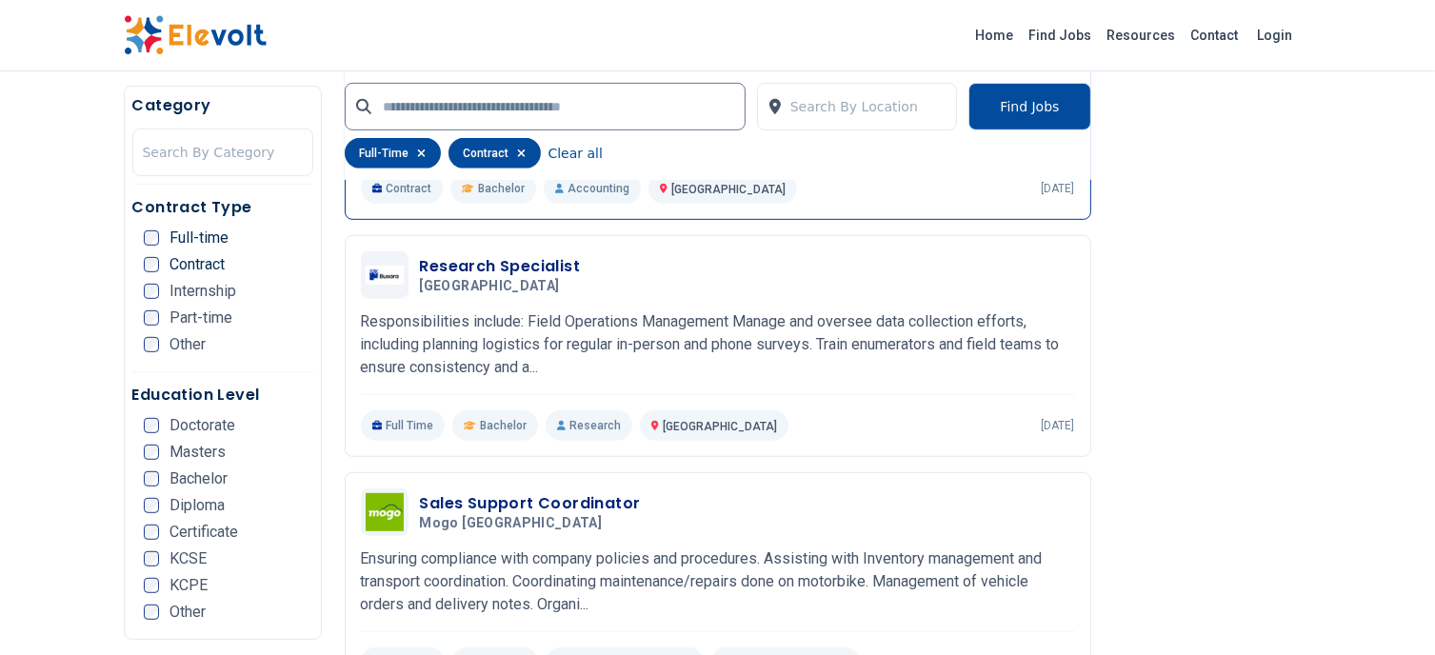
scroll to position [1048, 0]
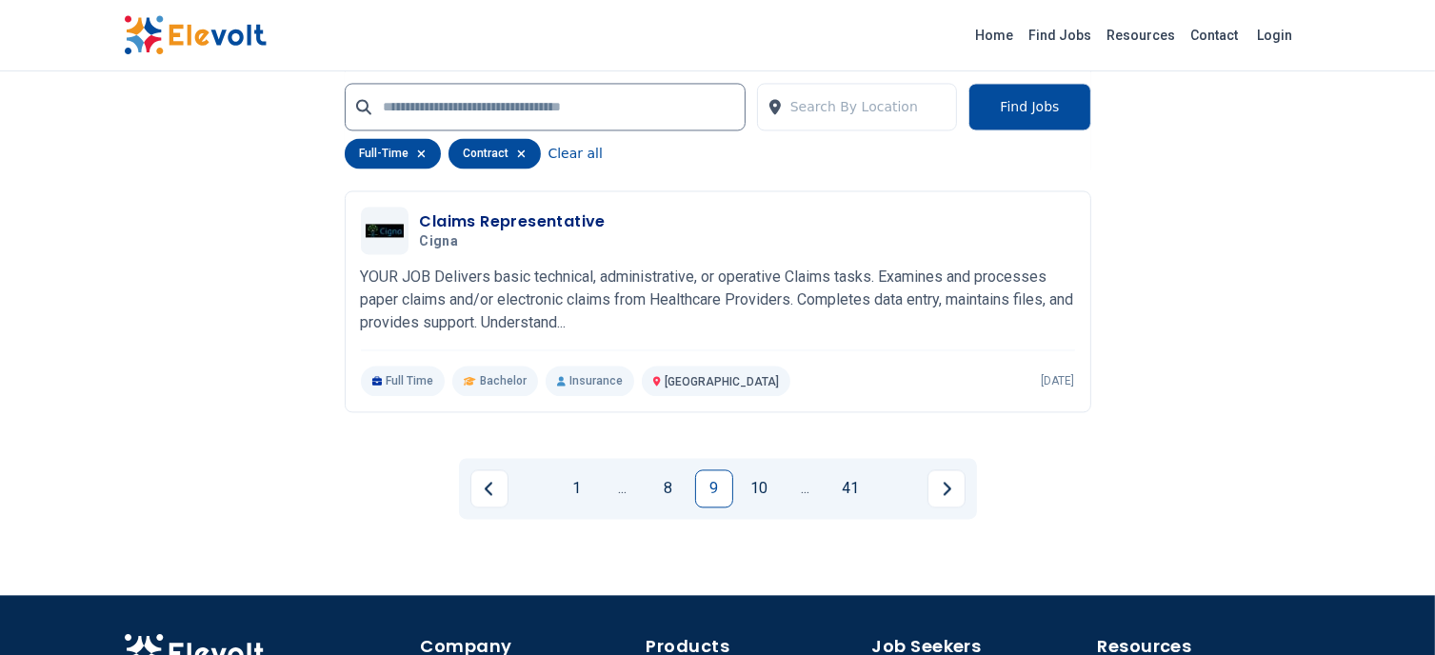
scroll to position [3905, 0]
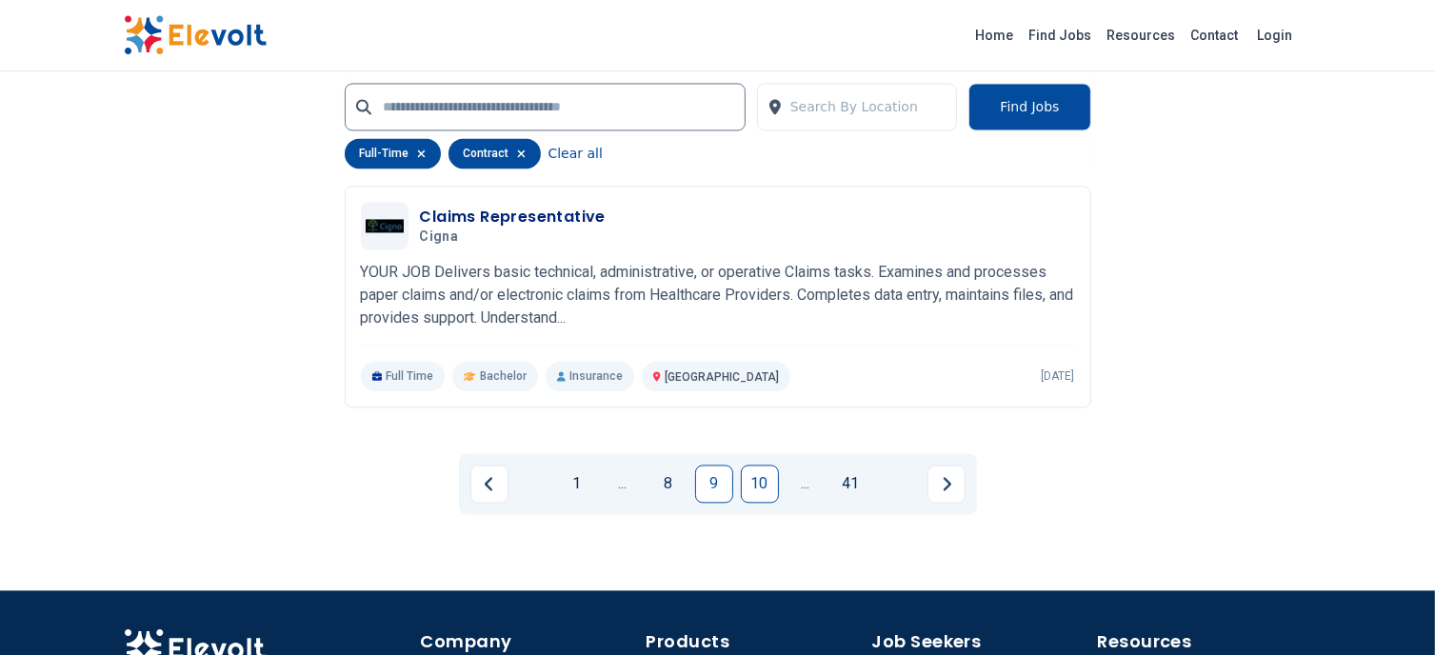
click at [751, 476] on link "10" at bounding box center [760, 484] width 38 height 38
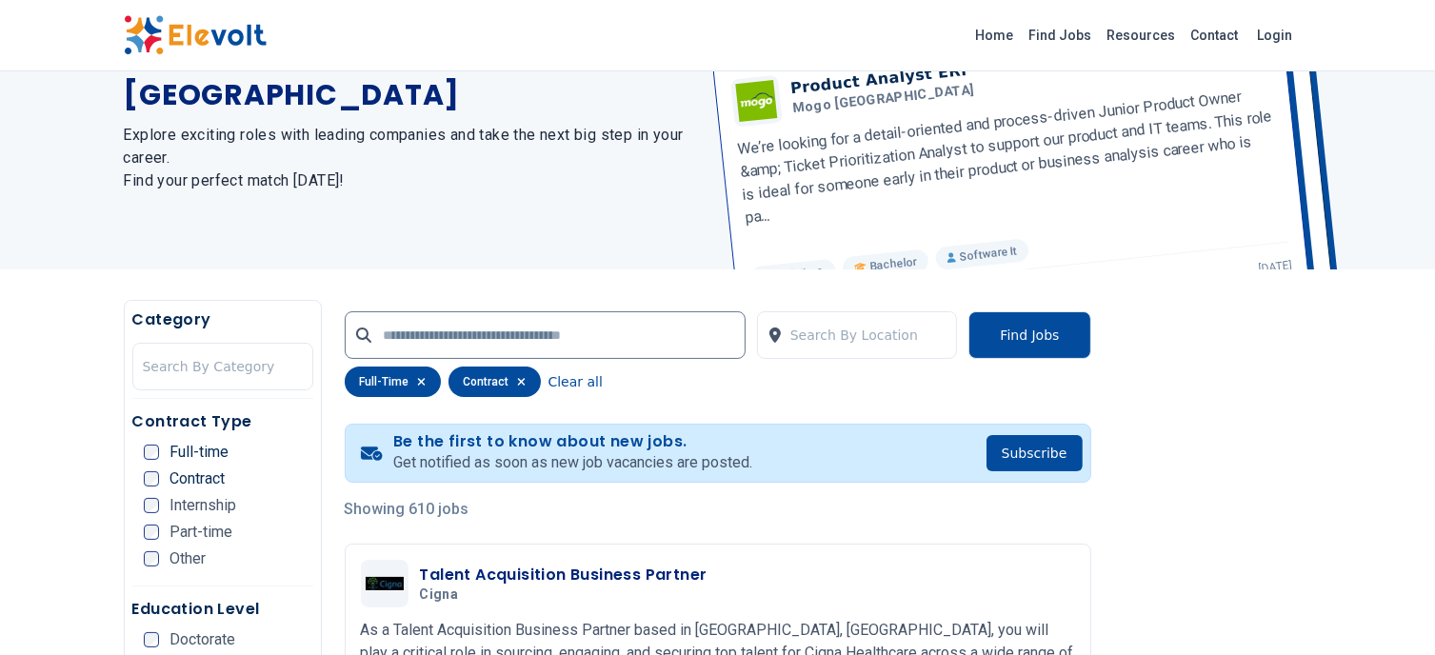
scroll to position [190, 0]
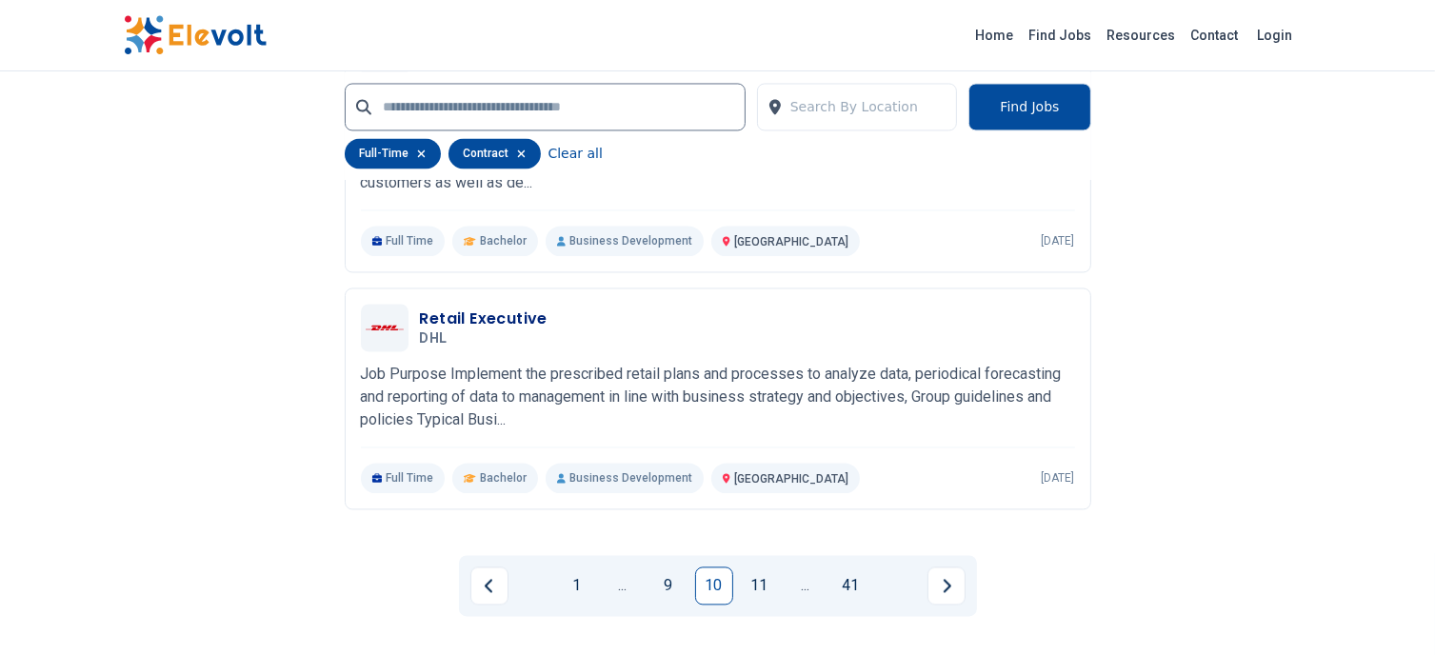
scroll to position [3905, 0]
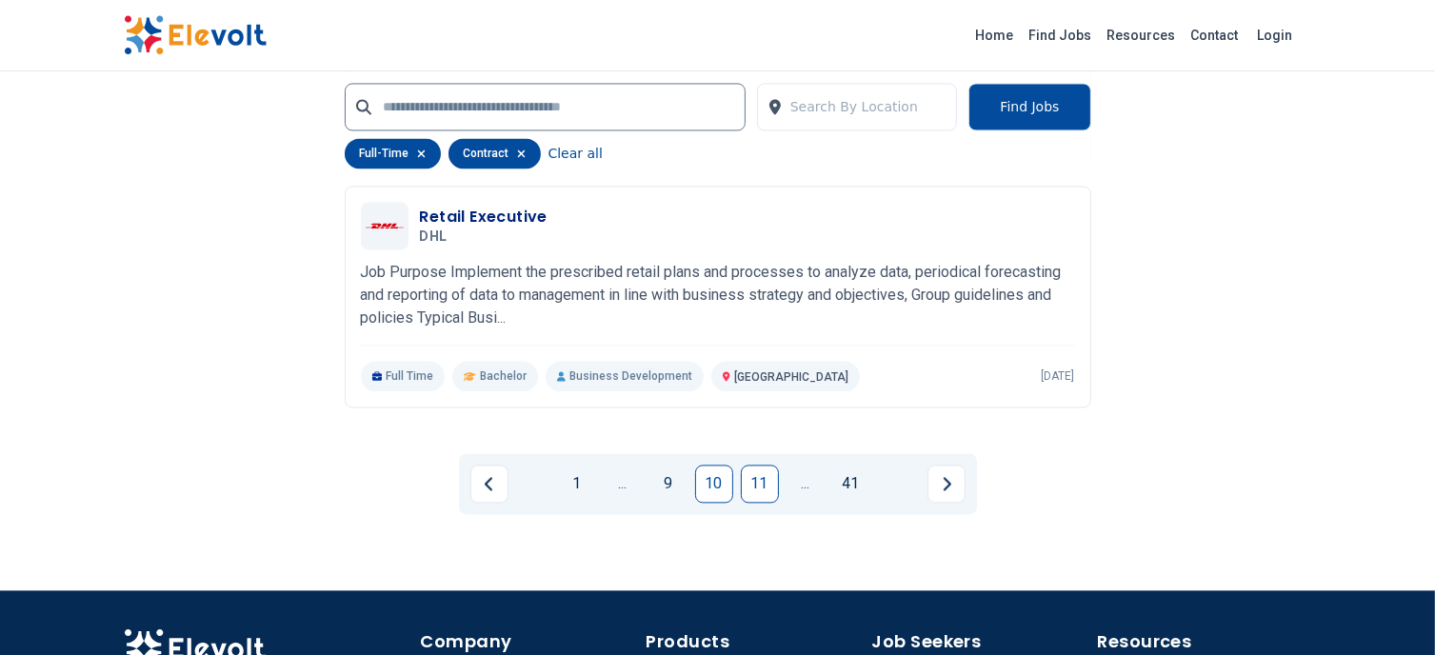
click at [761, 485] on link "11" at bounding box center [760, 484] width 38 height 38
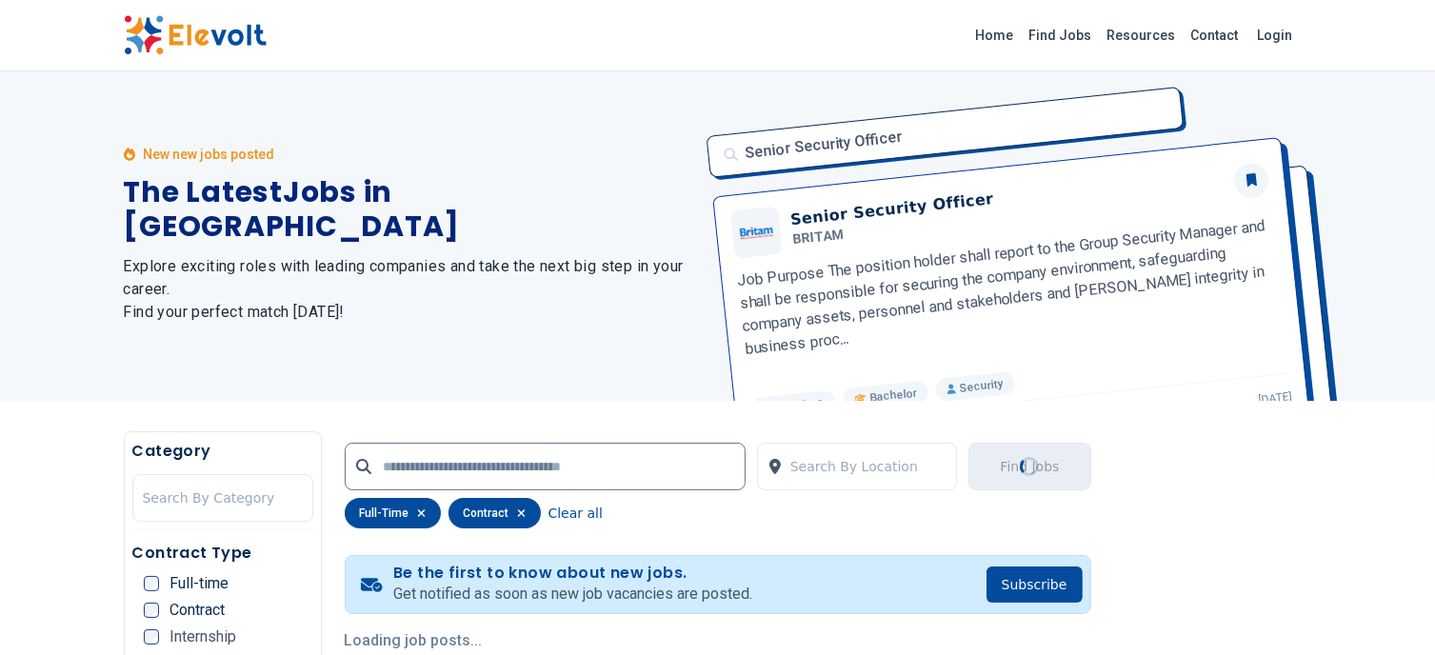
scroll to position [0, 0]
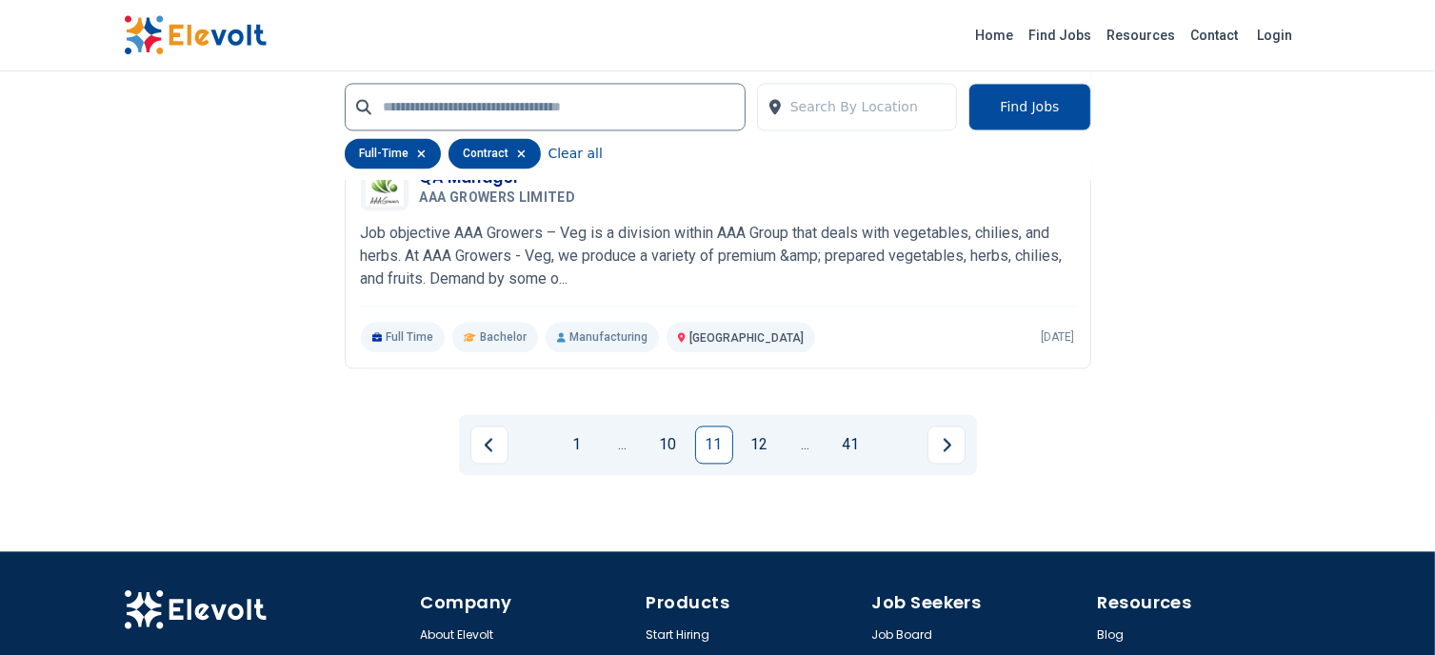
scroll to position [4000, 0]
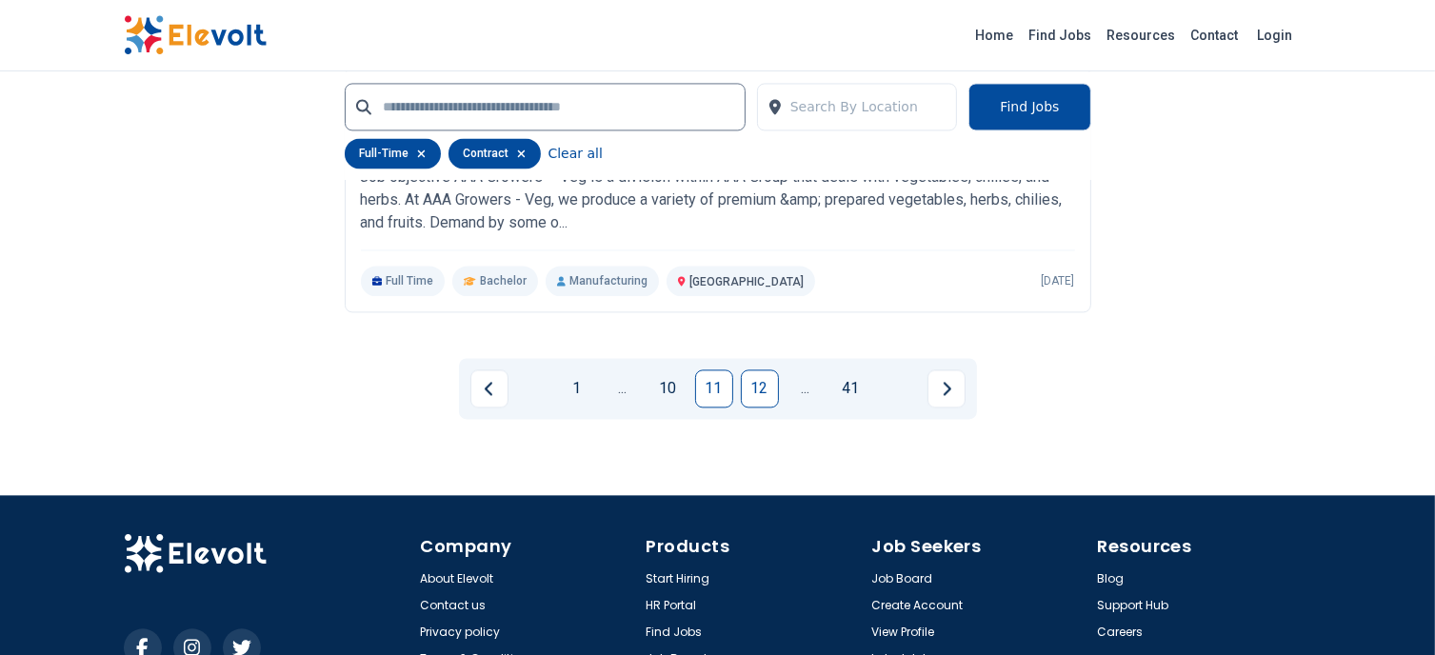
click at [769, 386] on link "12" at bounding box center [760, 389] width 38 height 38
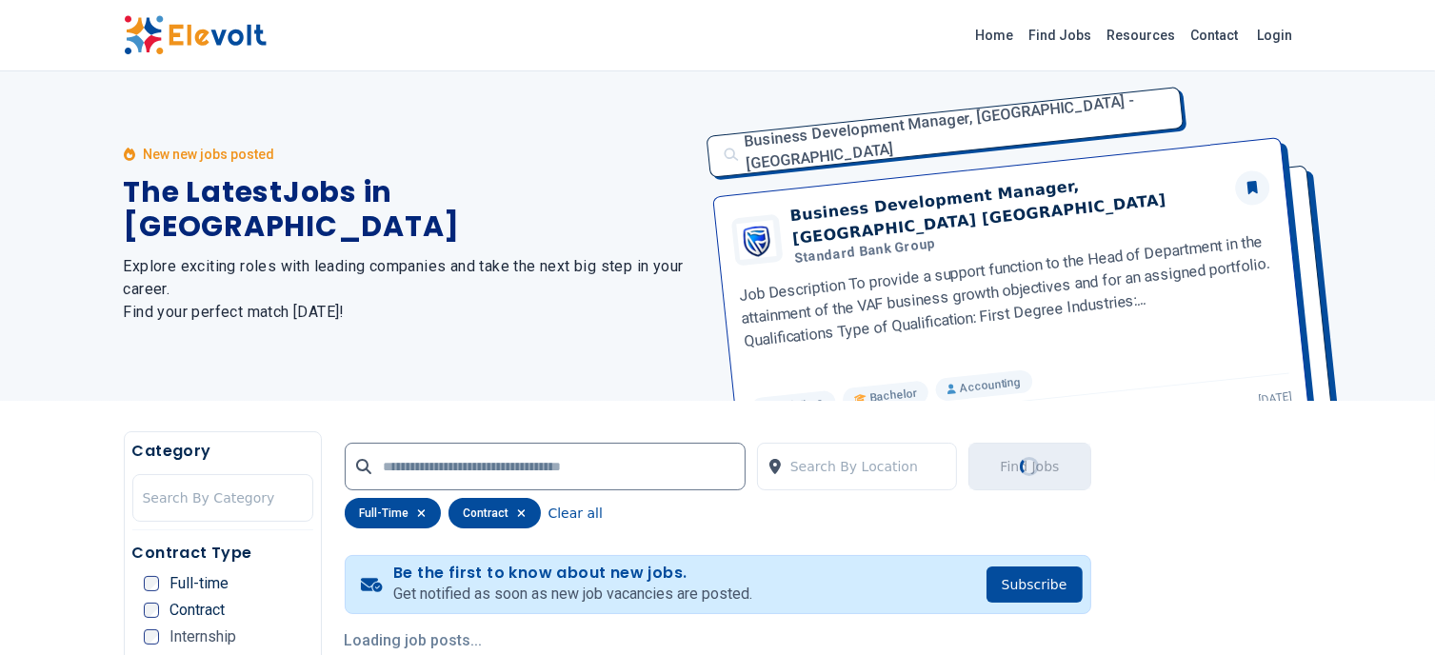
scroll to position [0, 0]
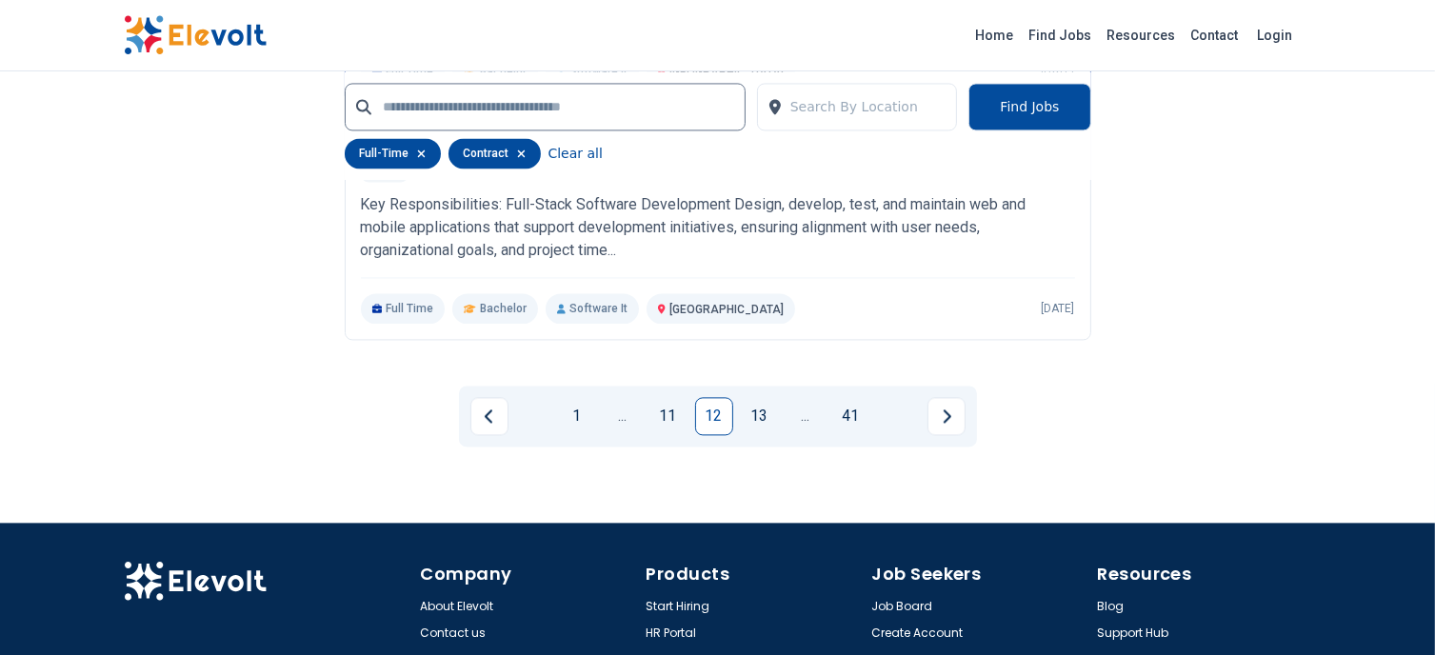
scroll to position [4000, 0]
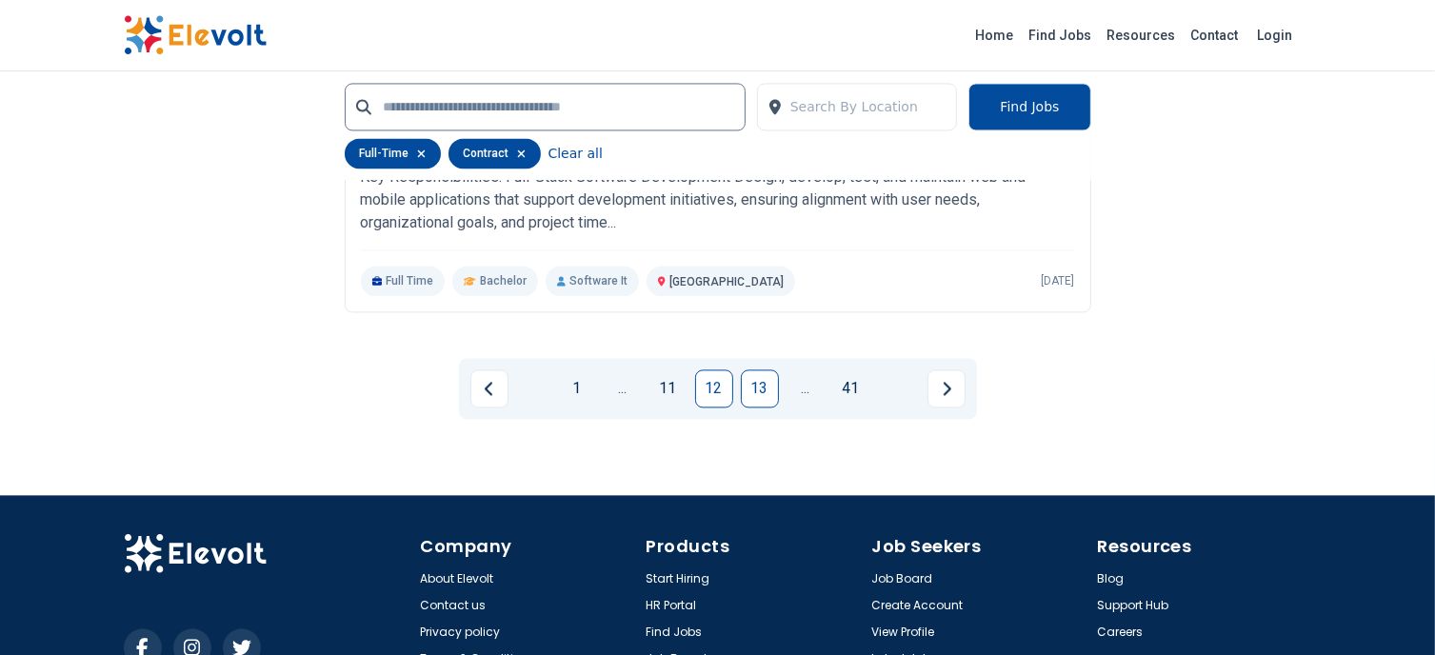
click at [756, 370] on link "13" at bounding box center [760, 389] width 38 height 38
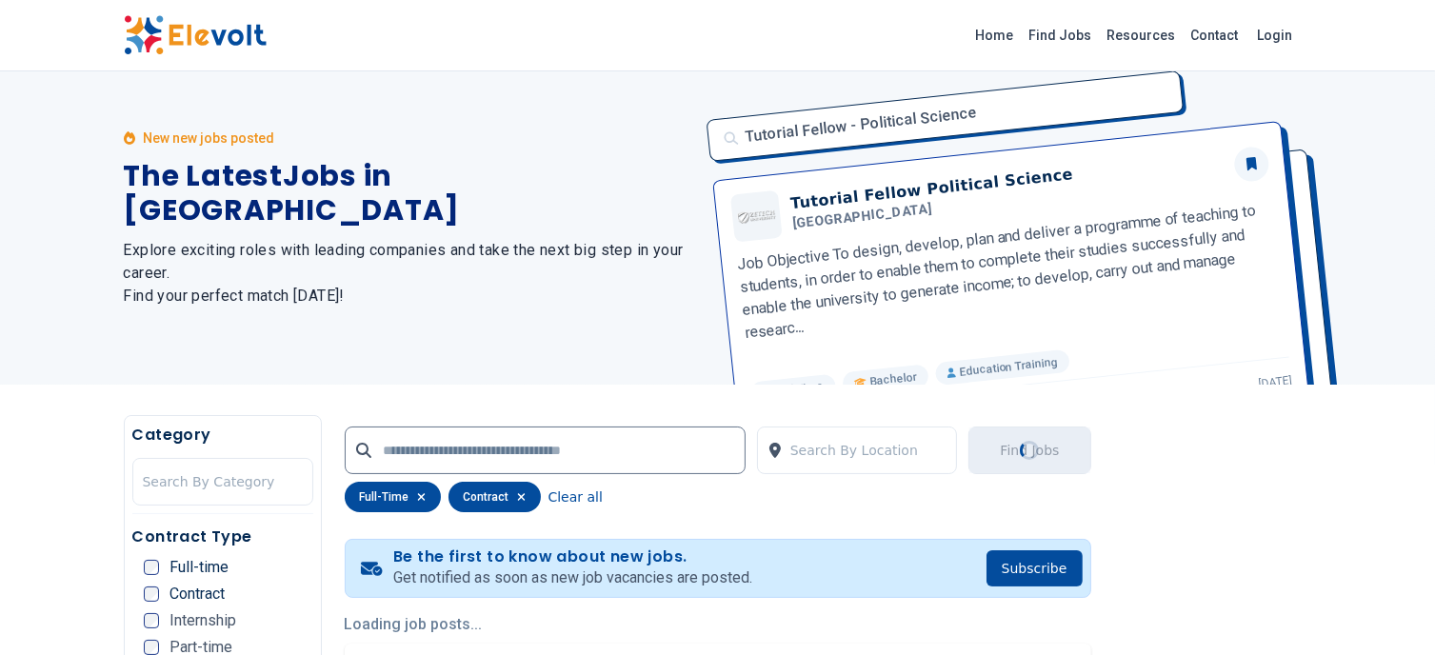
scroll to position [0, 0]
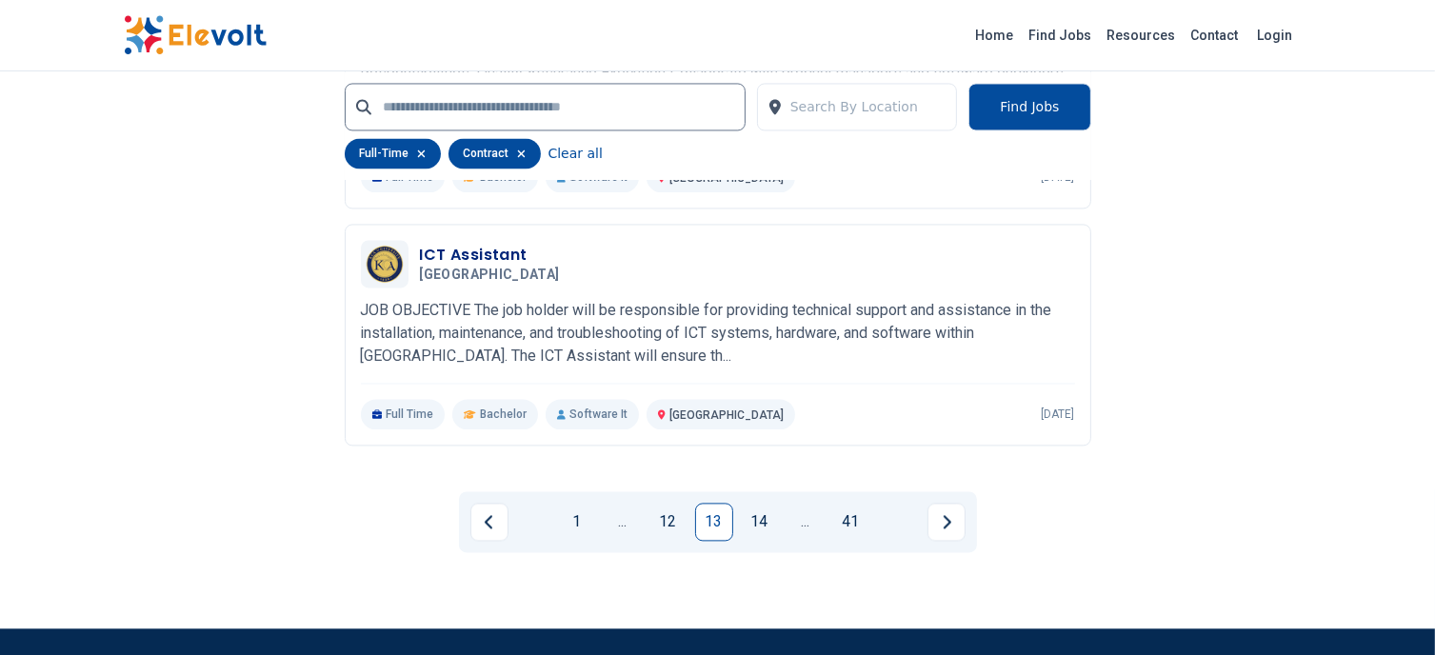
scroll to position [4095, 0]
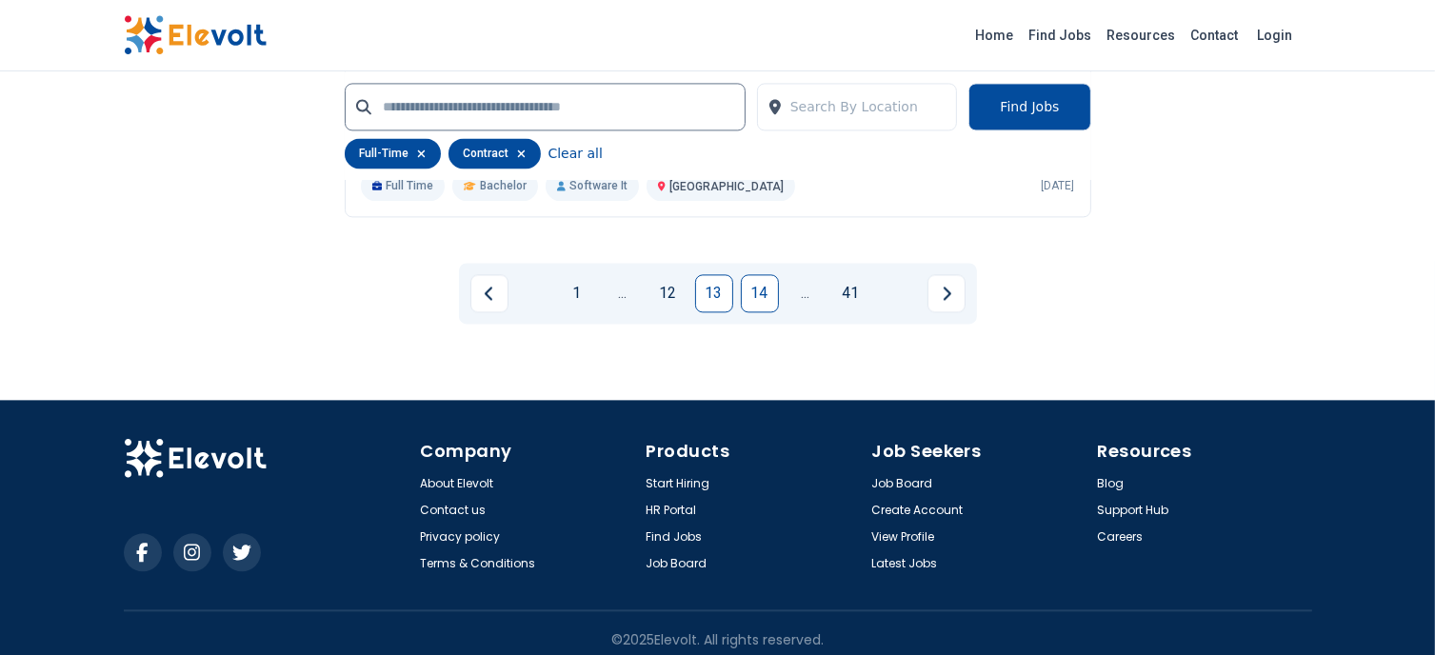
click at [754, 285] on link "14" at bounding box center [760, 293] width 38 height 38
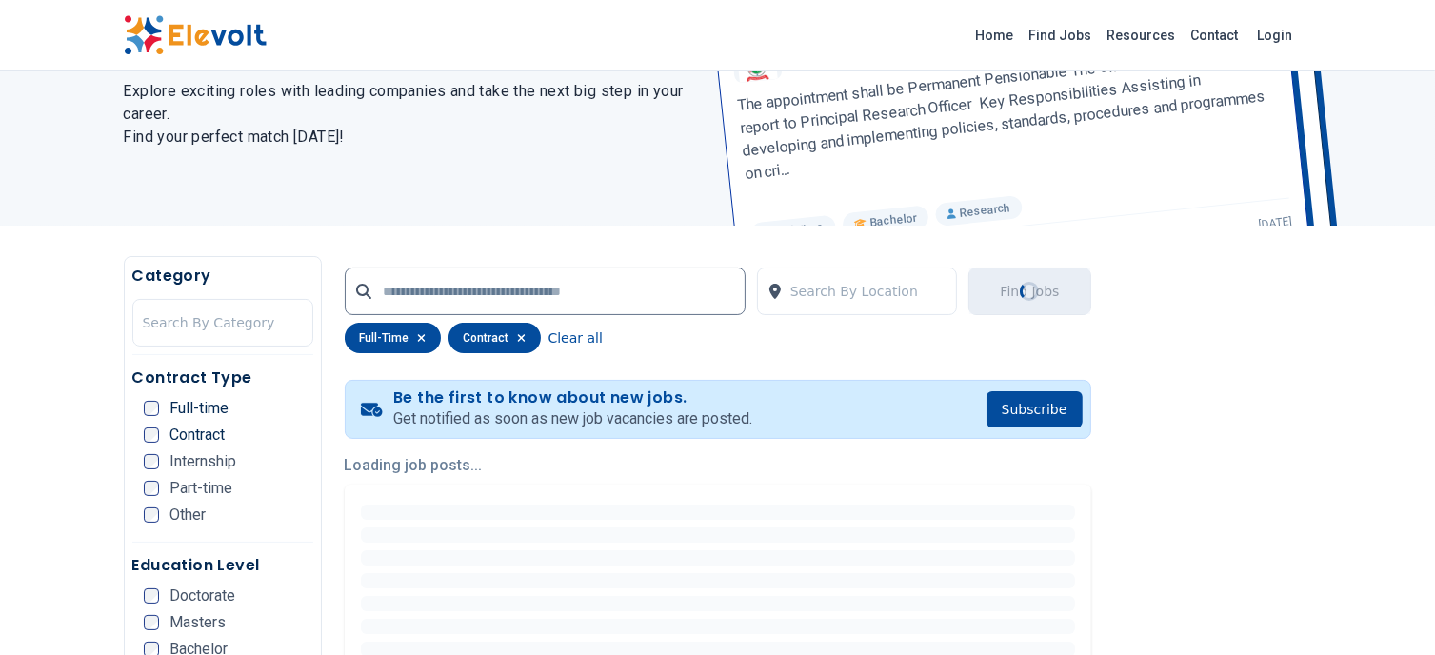
scroll to position [286, 0]
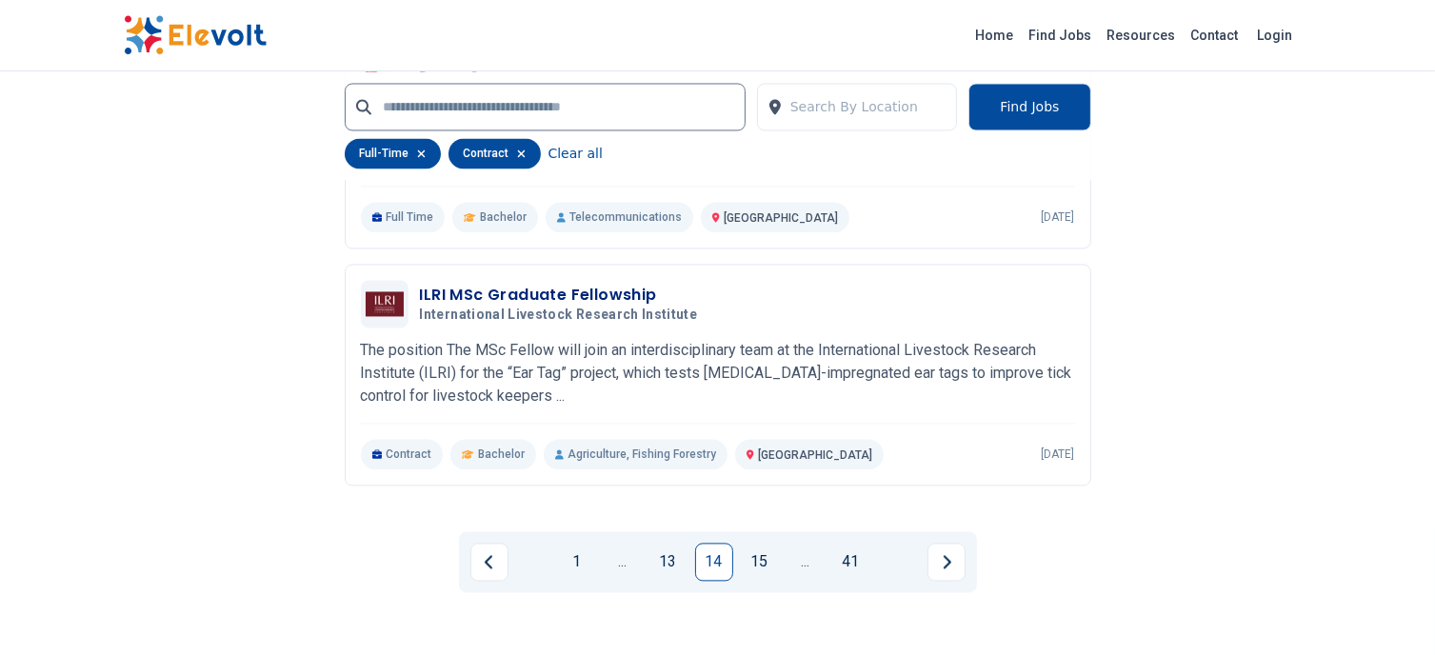
scroll to position [3905, 0]
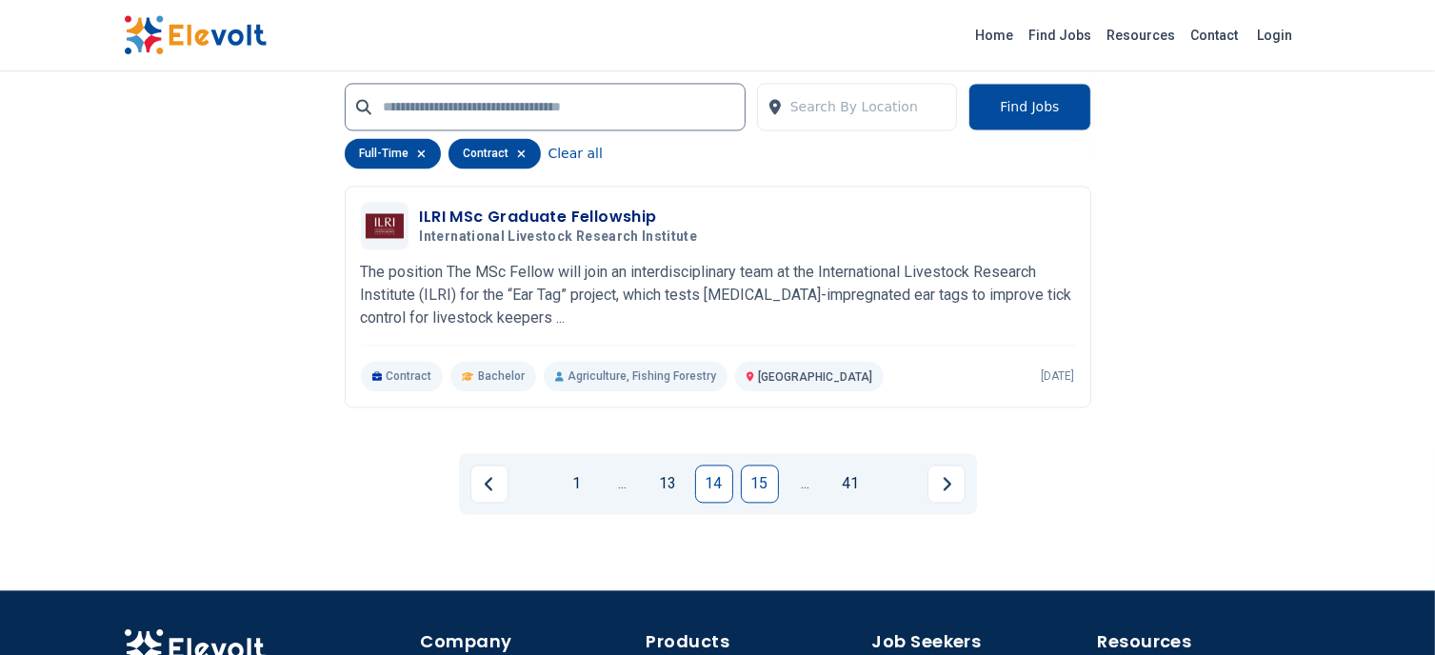
click at [769, 468] on link "15" at bounding box center [760, 484] width 38 height 38
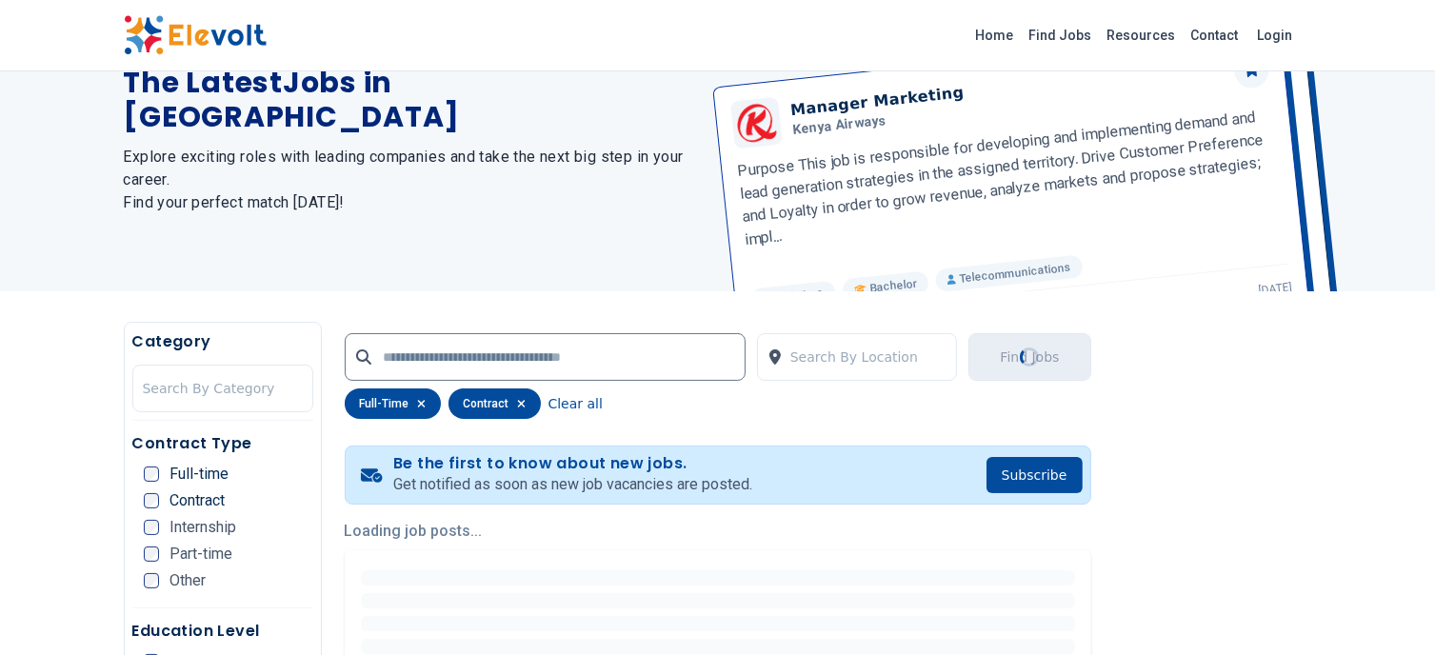
scroll to position [381, 0]
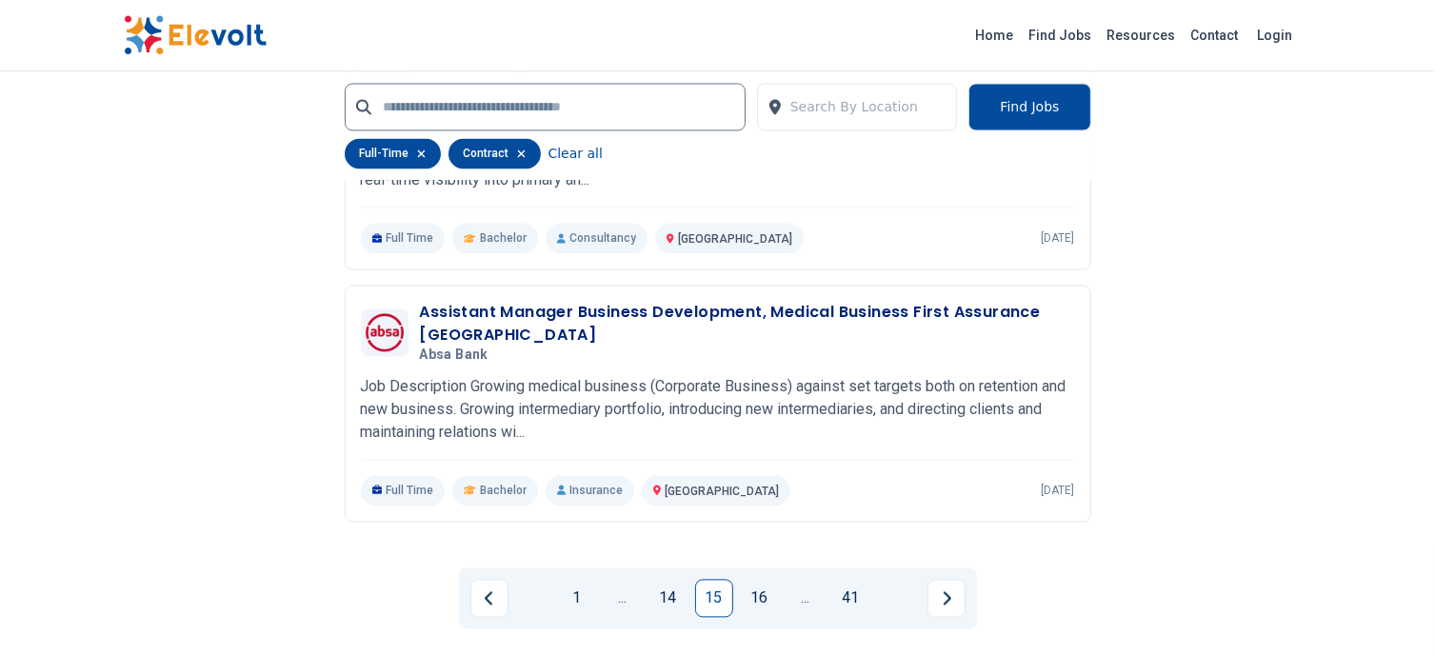
scroll to position [3809, 0]
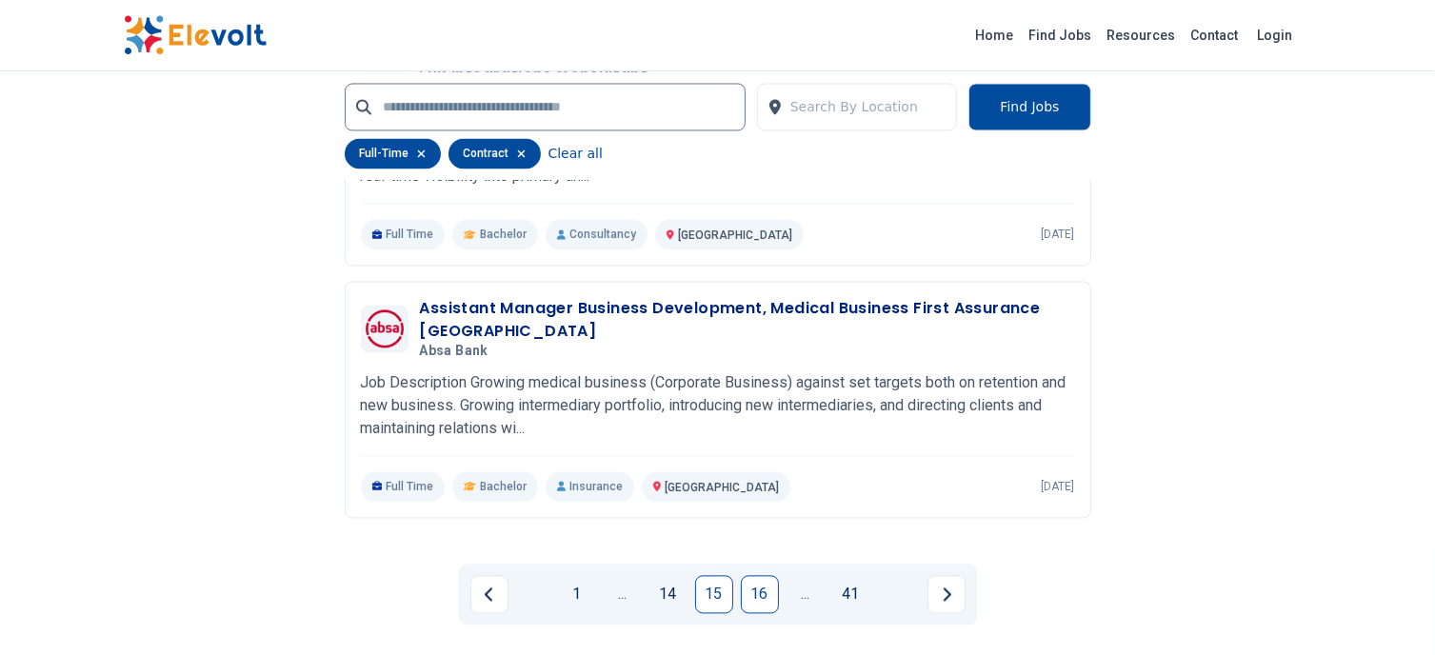
click at [760, 592] on link "16" at bounding box center [760, 594] width 38 height 38
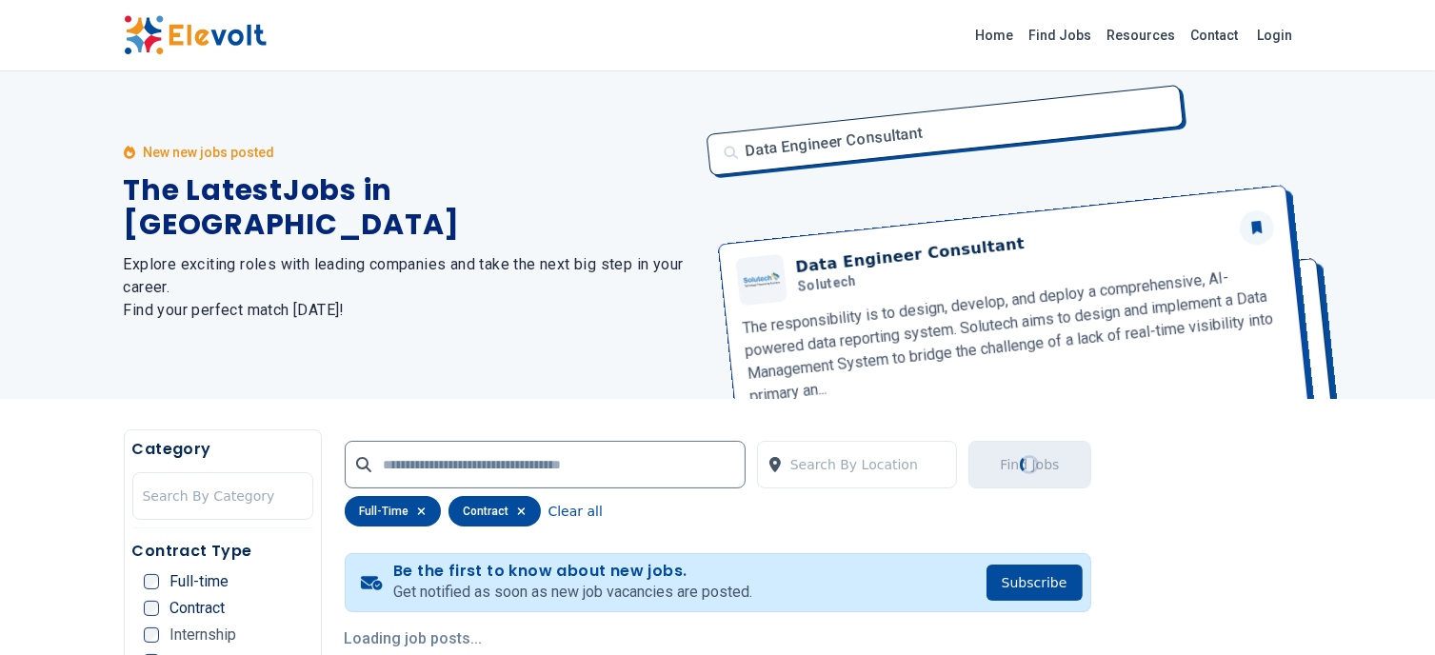
scroll to position [0, 0]
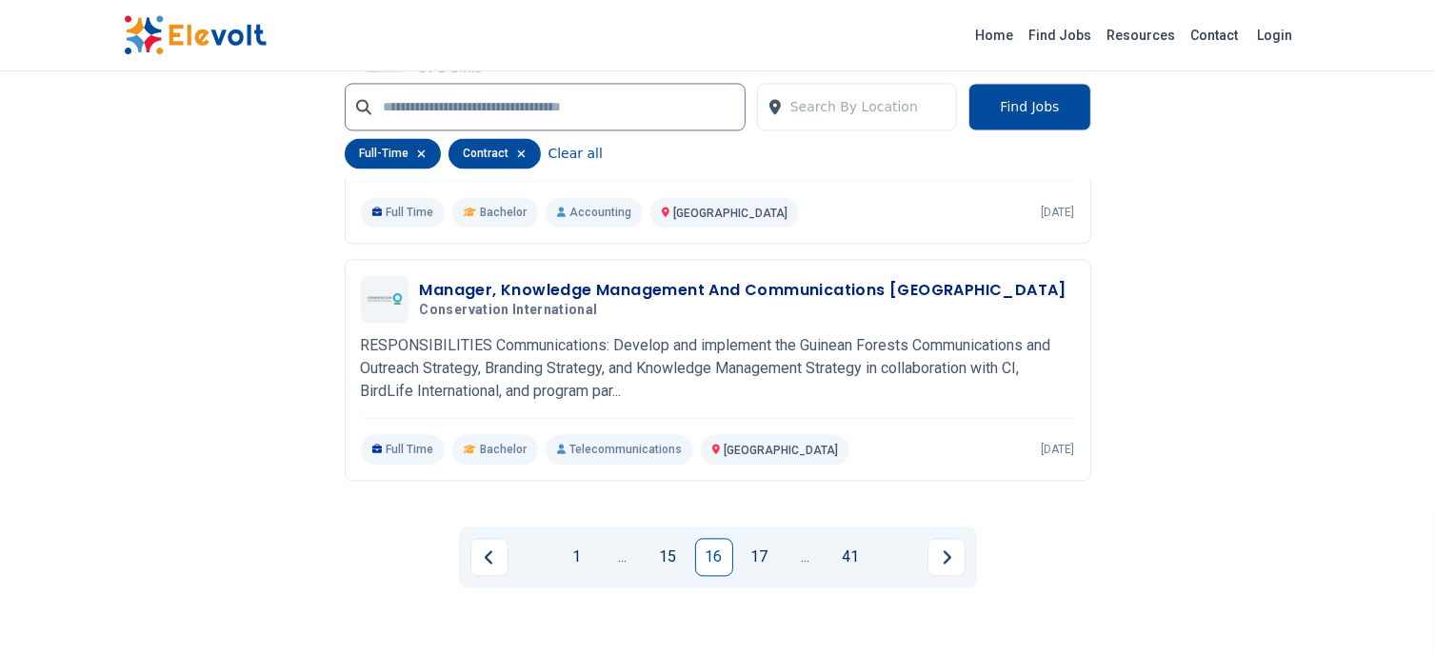
scroll to position [3905, 0]
